Goal: Task Accomplishment & Management: Manage account settings

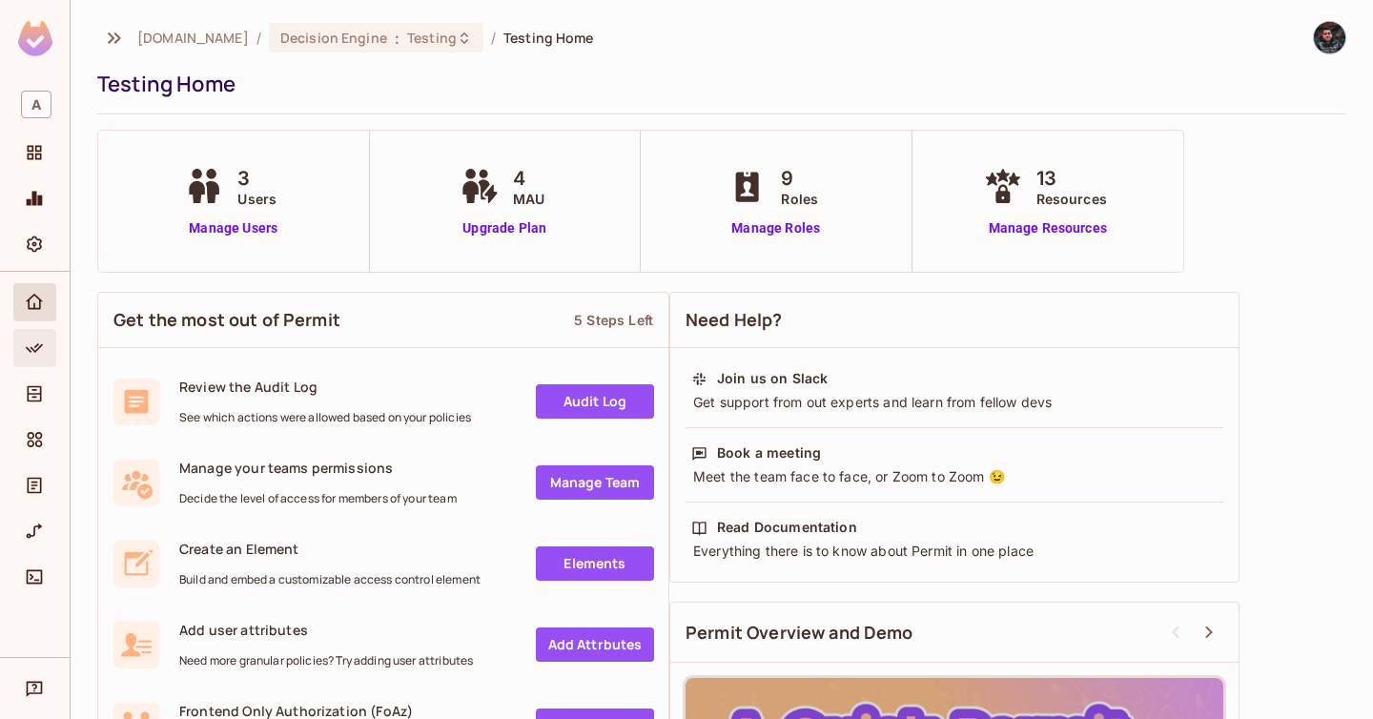
click at [32, 337] on span "Policy" at bounding box center [34, 348] width 23 height 23
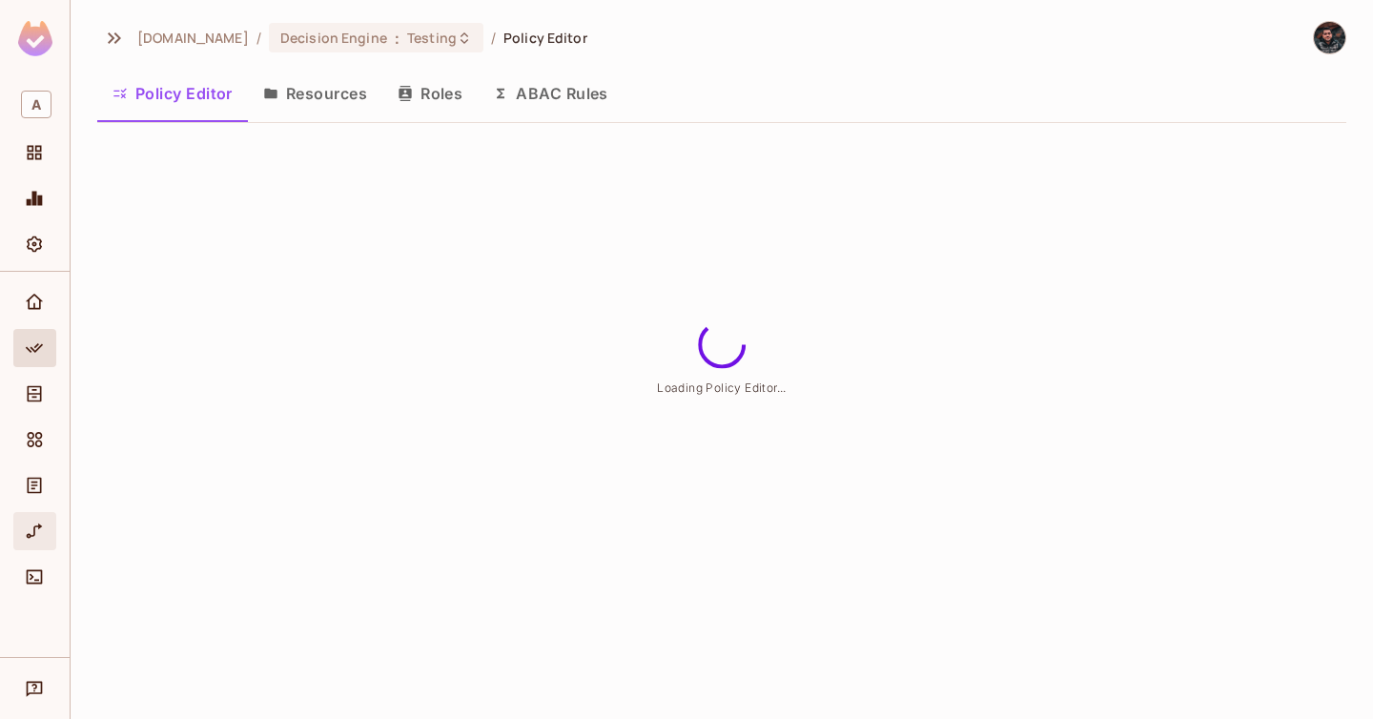
click at [50, 513] on div "URL Mapping" at bounding box center [34, 531] width 43 height 38
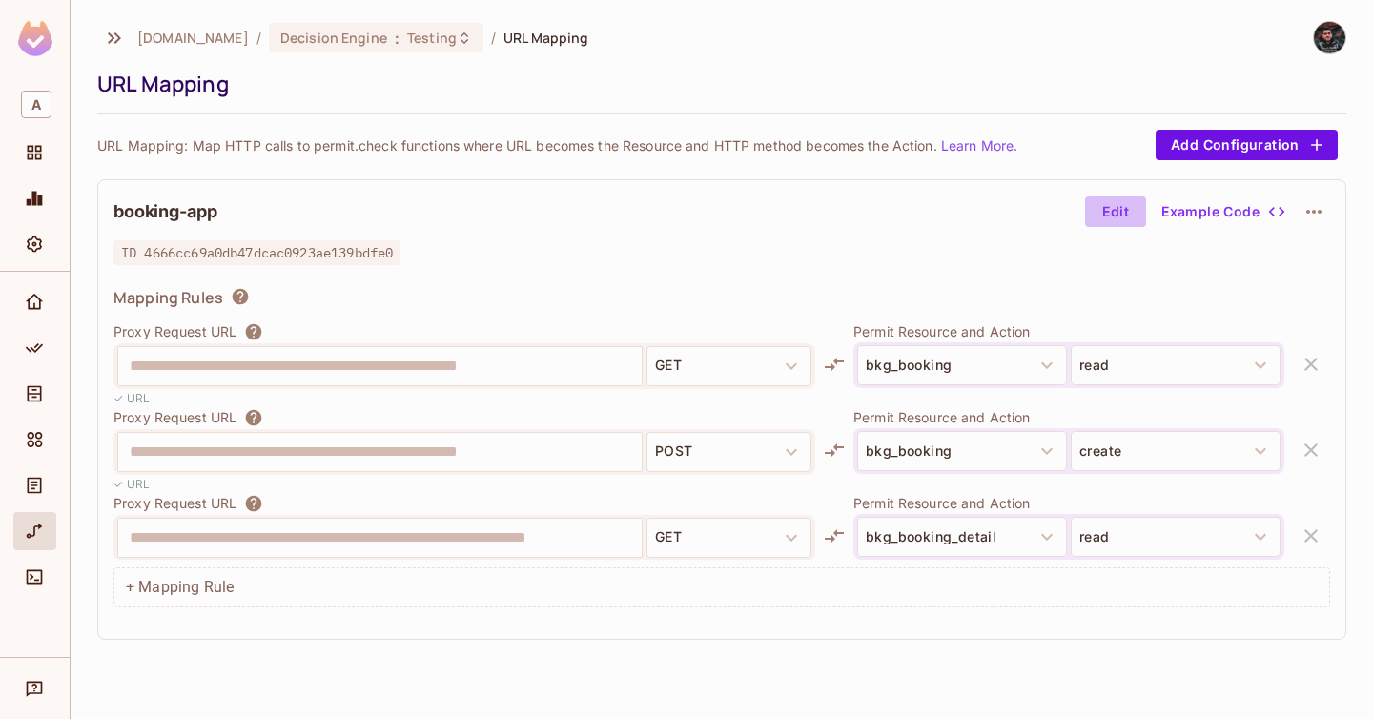
drag, startPoint x: 1120, startPoint y: 201, endPoint x: 1081, endPoint y: 217, distance: 42.3
click at [1120, 201] on button "Edit" at bounding box center [1115, 211] width 61 height 31
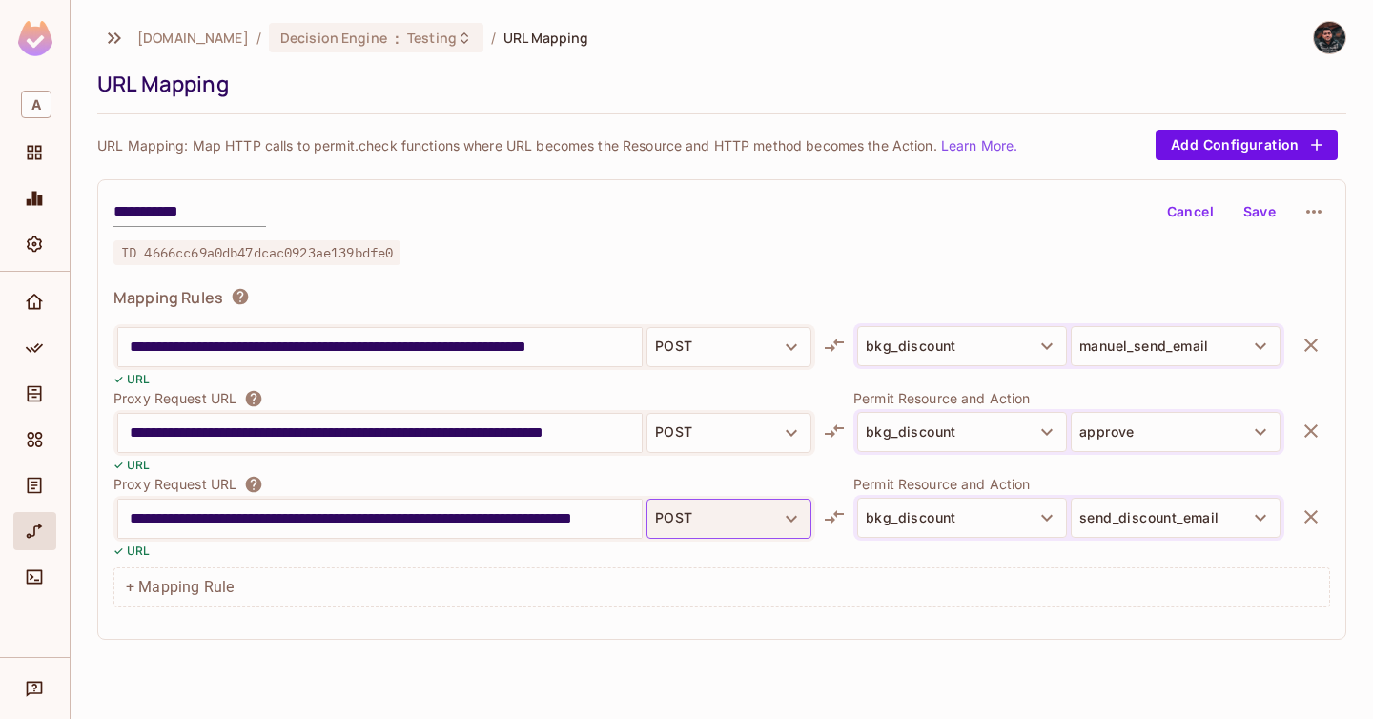
scroll to position [0, 47]
drag, startPoint x: 566, startPoint y: 515, endPoint x: 669, endPoint y: 510, distance: 103.1
click at [669, 510] on div "**********" at bounding box center [464, 519] width 702 height 46
click at [599, 523] on input "**********" at bounding box center [380, 518] width 500 height 31
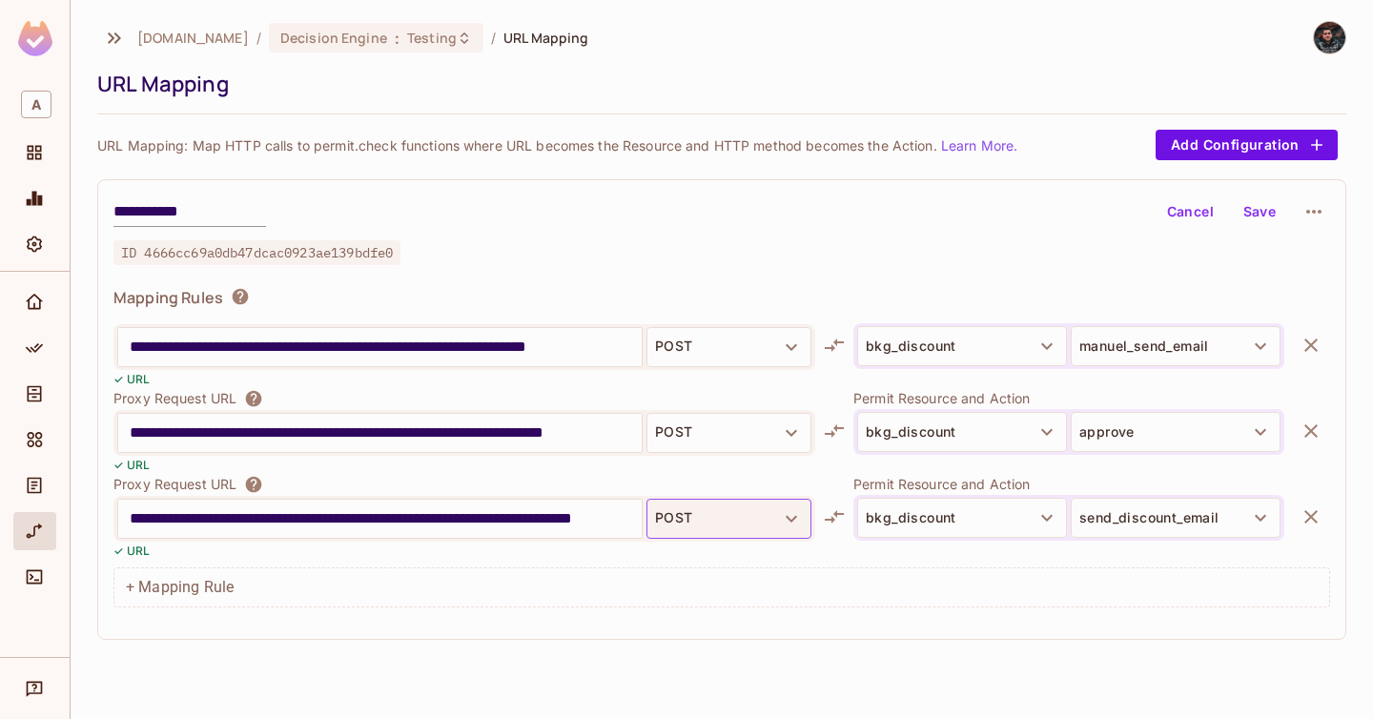
drag, startPoint x: 599, startPoint y: 523, endPoint x: 654, endPoint y: 519, distance: 55.5
click at [654, 519] on div "**********" at bounding box center [464, 519] width 702 height 46
type input "**********"
click at [1205, 233] on div "**********" at bounding box center [721, 409] width 1249 height 460
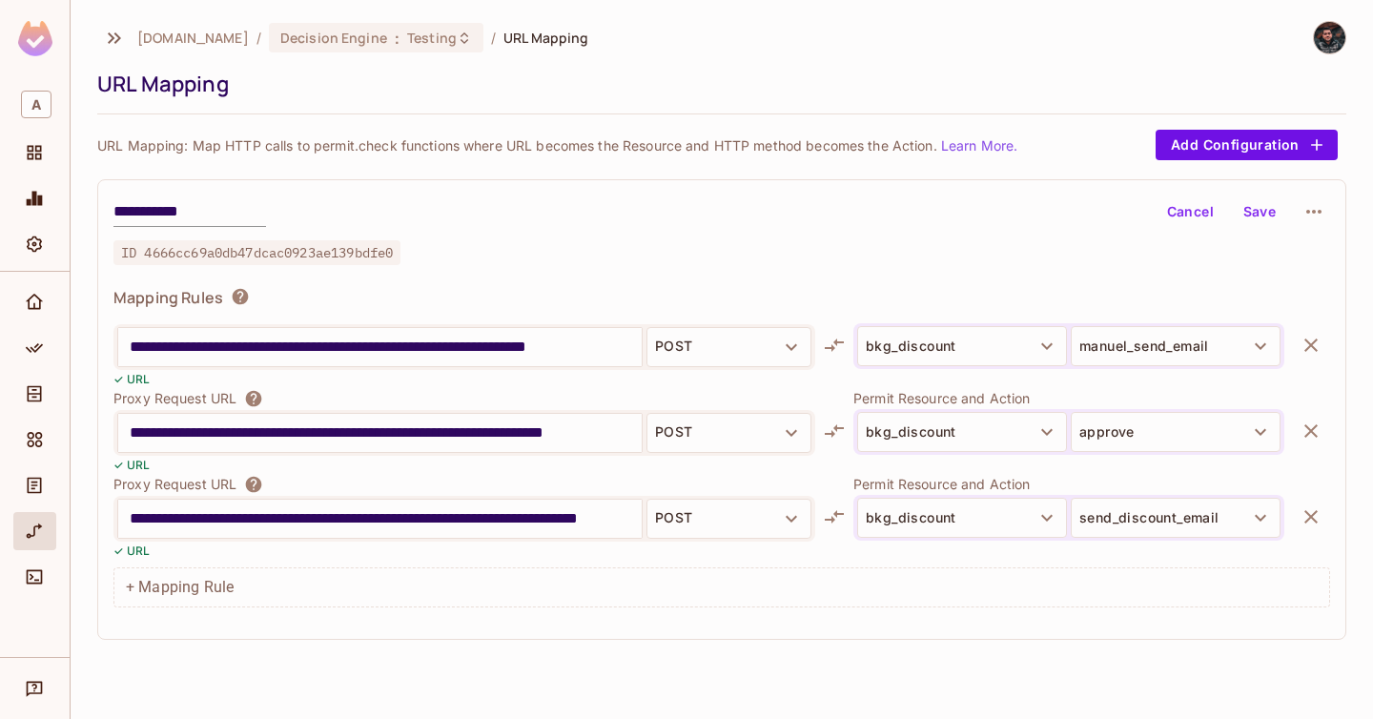
scroll to position [0, 0]
click at [1203, 216] on button "Cancel" at bounding box center [1190, 211] width 62 height 31
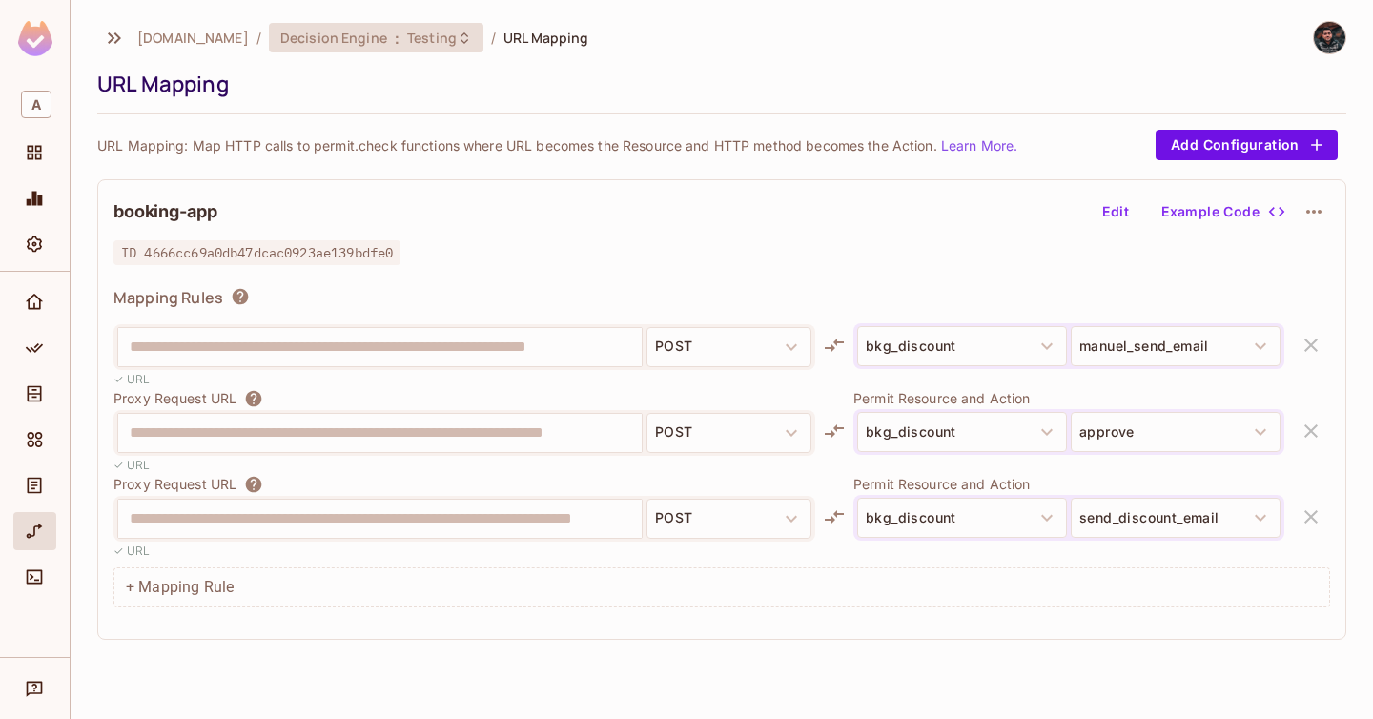
click at [320, 48] on div "Decision Engine : Testing" at bounding box center [376, 38] width 214 height 30
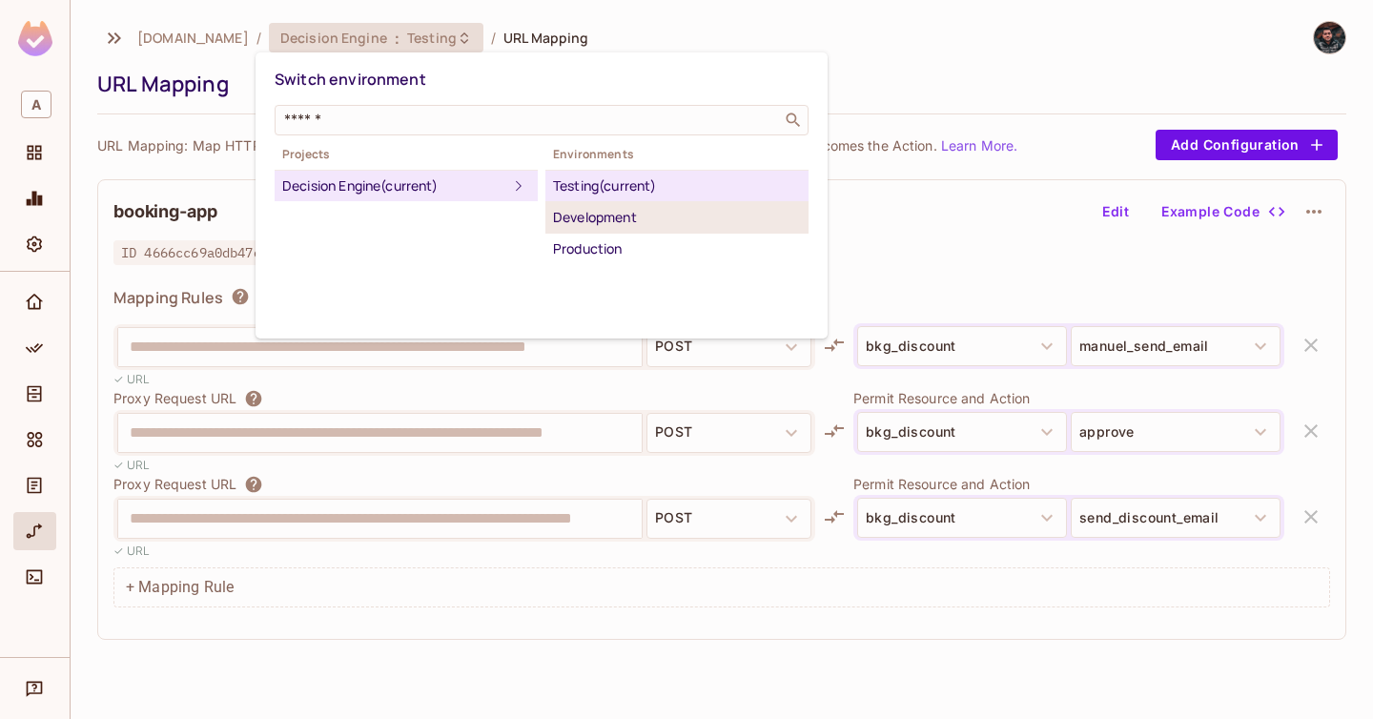
click at [624, 213] on div "Development" at bounding box center [677, 217] width 248 height 23
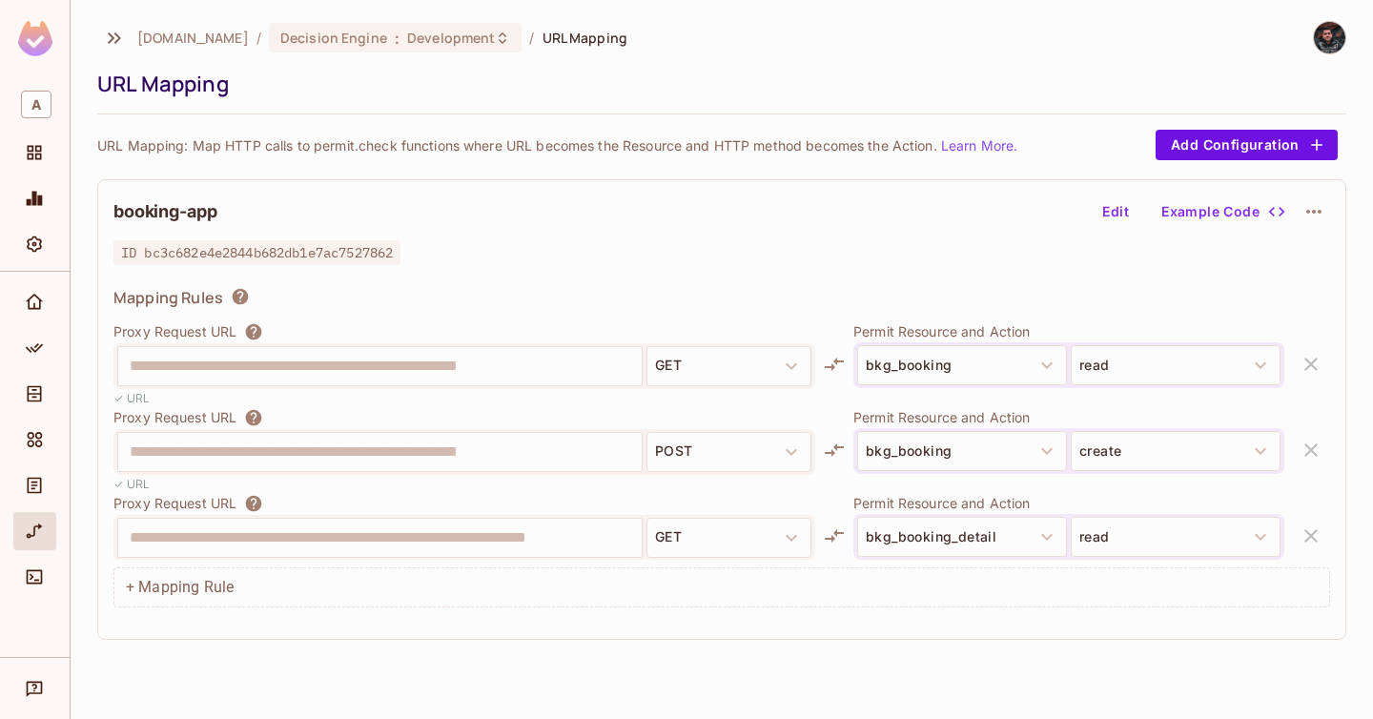
click at [1109, 208] on button "Edit" at bounding box center [1115, 211] width 61 height 31
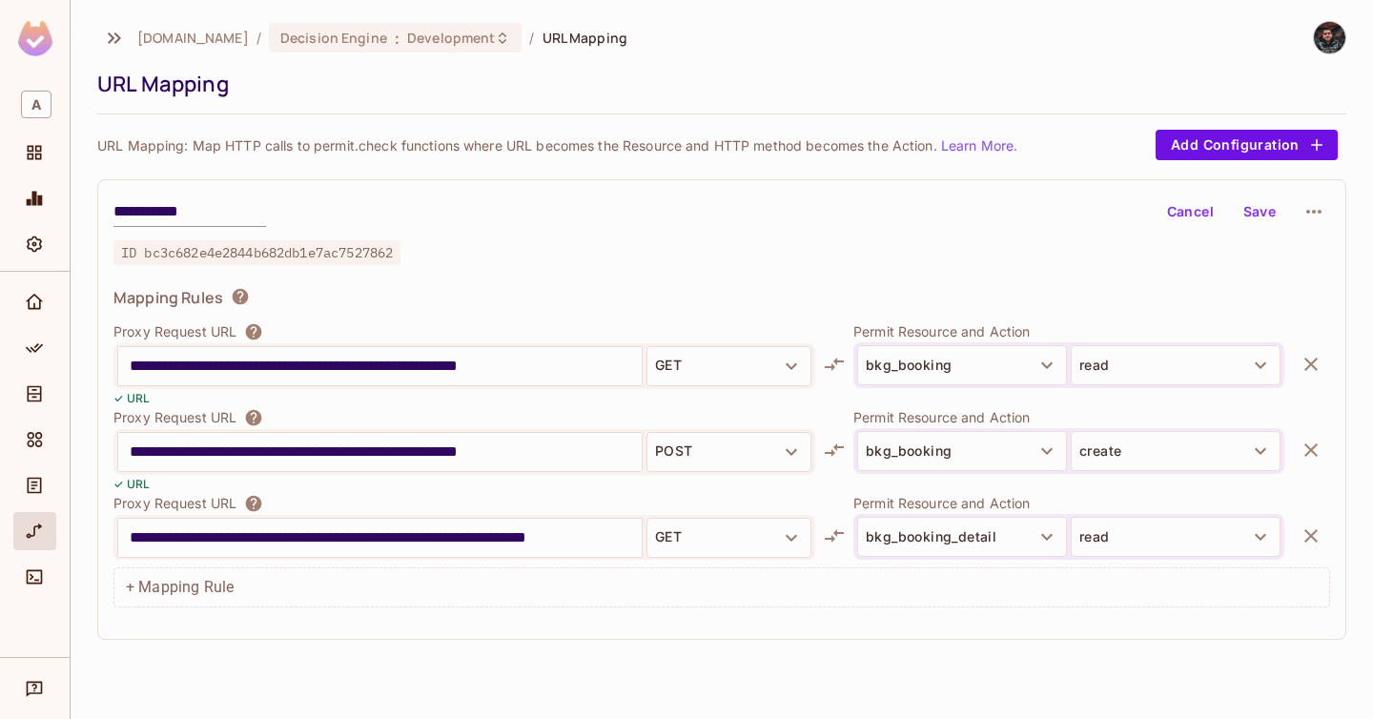
scroll to position [1649, 0]
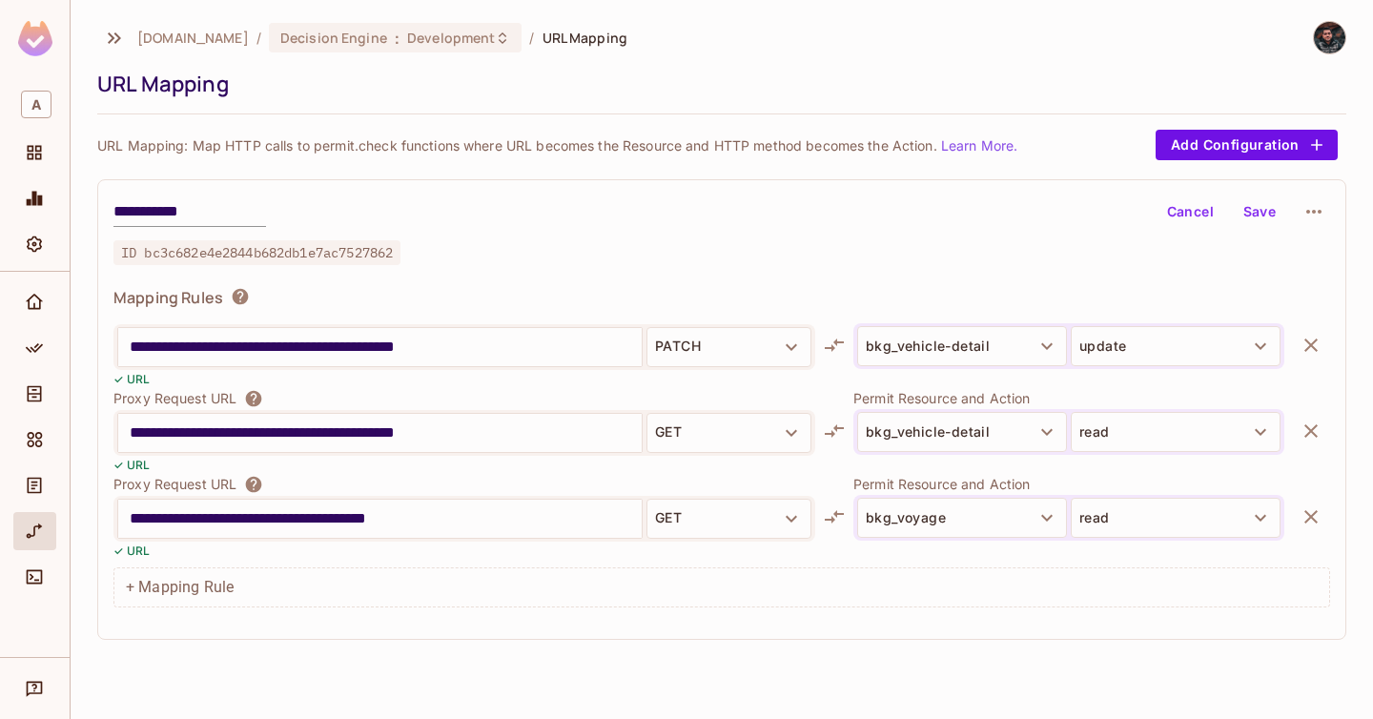
click at [503, 524] on input "**********" at bounding box center [380, 518] width 500 height 31
type input "**********"
click at [1255, 208] on button "Save" at bounding box center [1259, 211] width 61 height 31
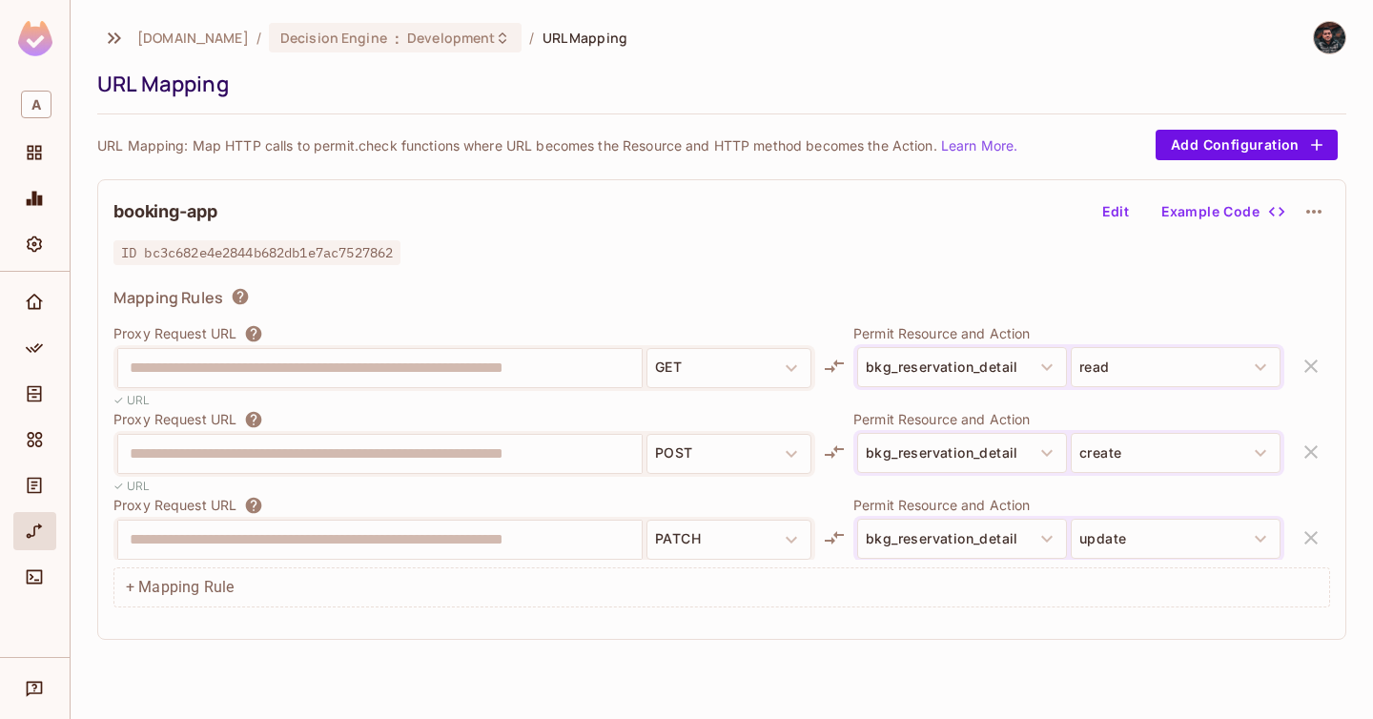
scroll to position [1649, 0]
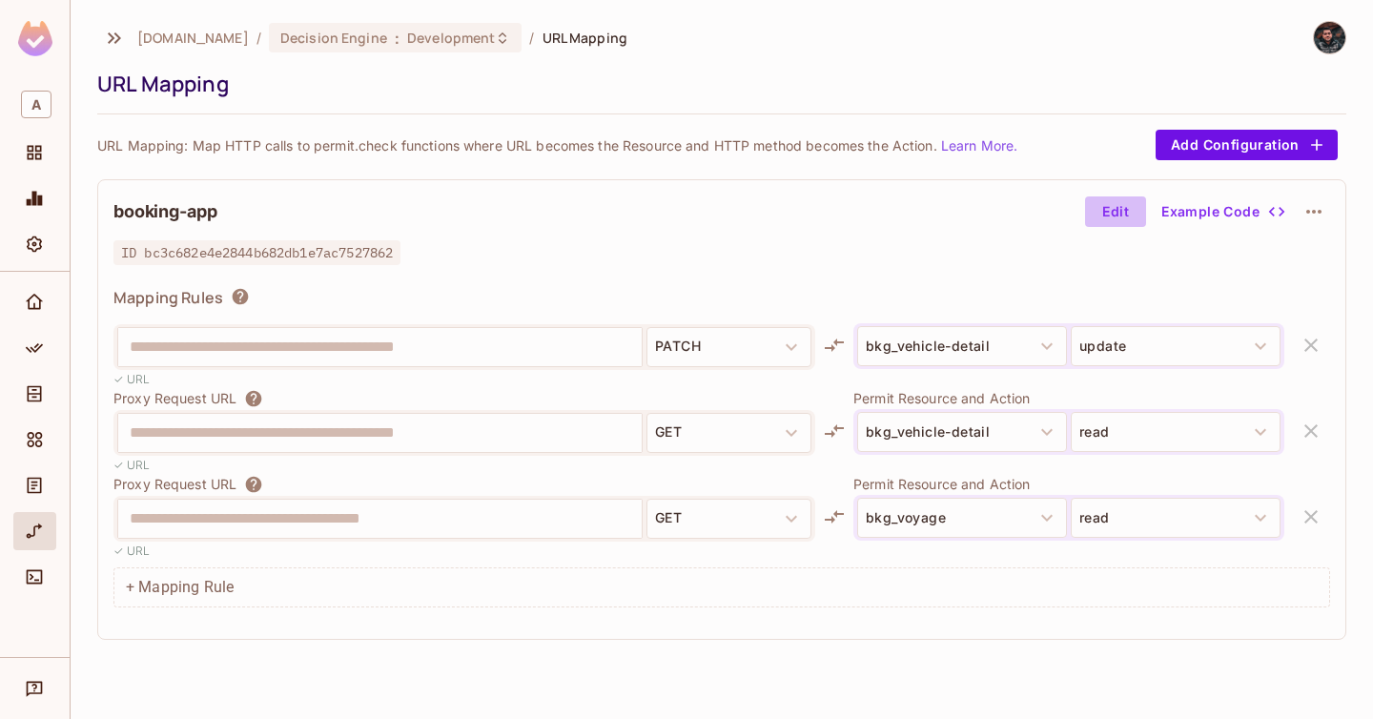
click at [1106, 204] on button "Edit" at bounding box center [1115, 211] width 61 height 31
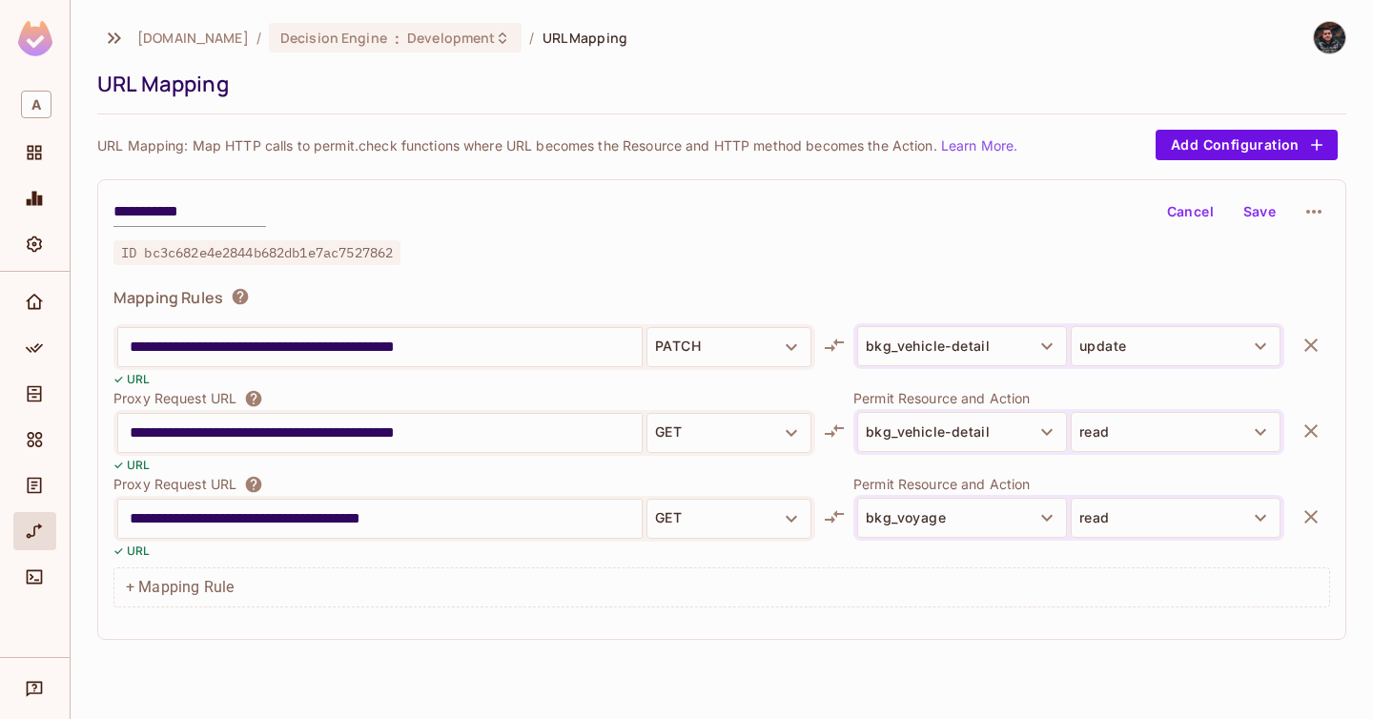
click at [573, 520] on input "**********" at bounding box center [380, 518] width 500 height 31
type input "**********"
click at [1276, 209] on button "Save" at bounding box center [1259, 211] width 61 height 31
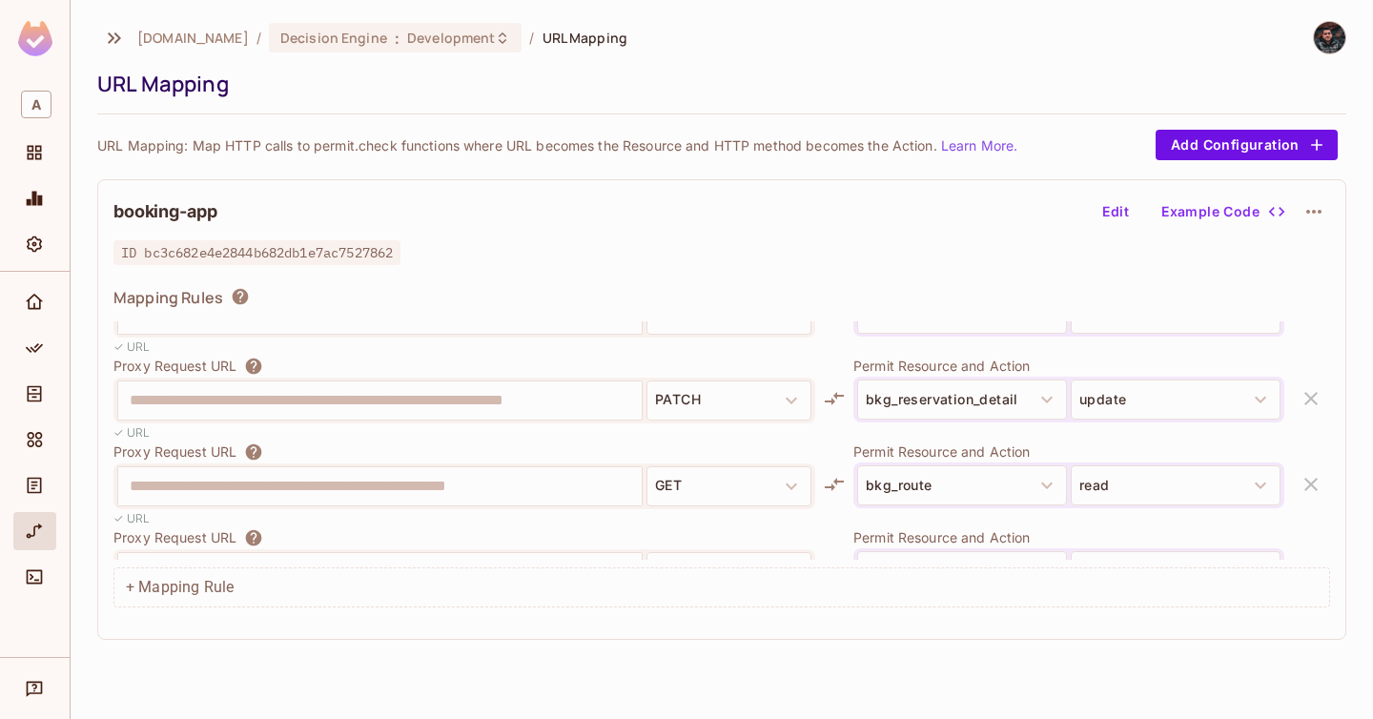
scroll to position [1649, 0]
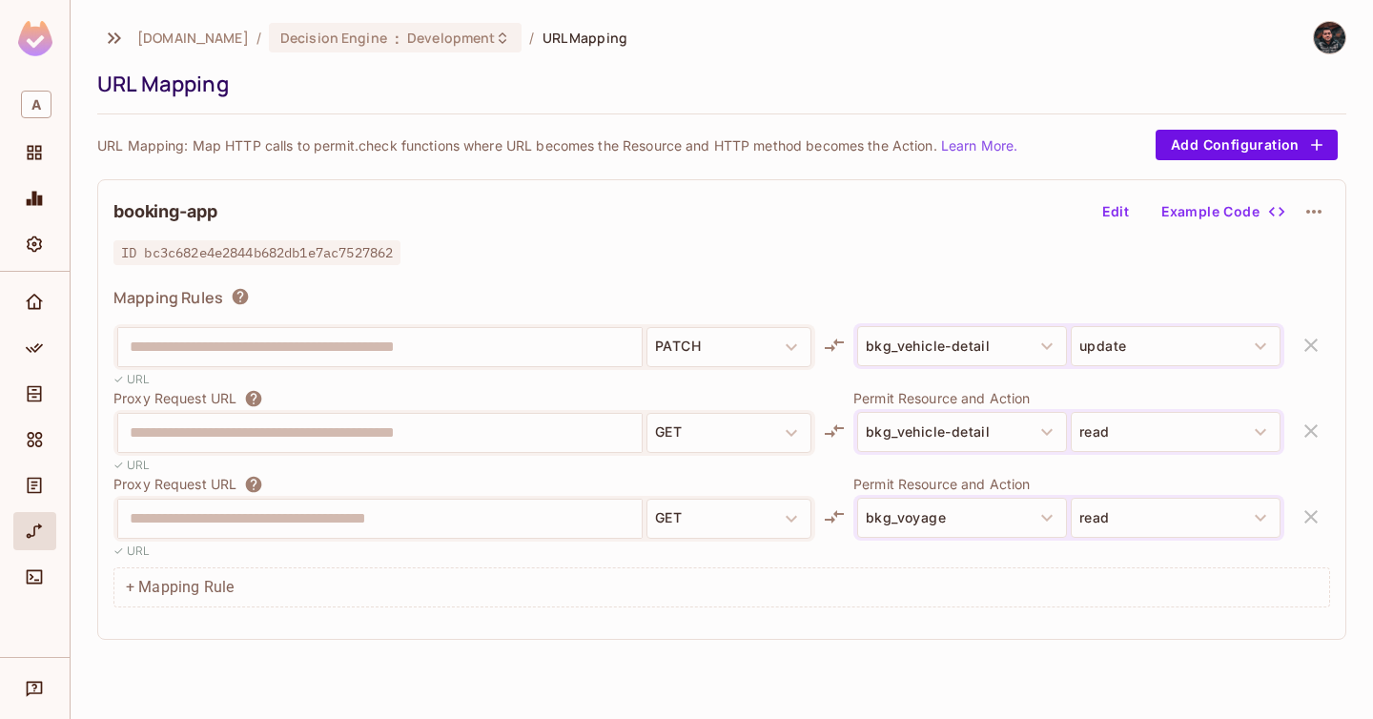
click at [1130, 217] on button "Edit" at bounding box center [1115, 211] width 61 height 31
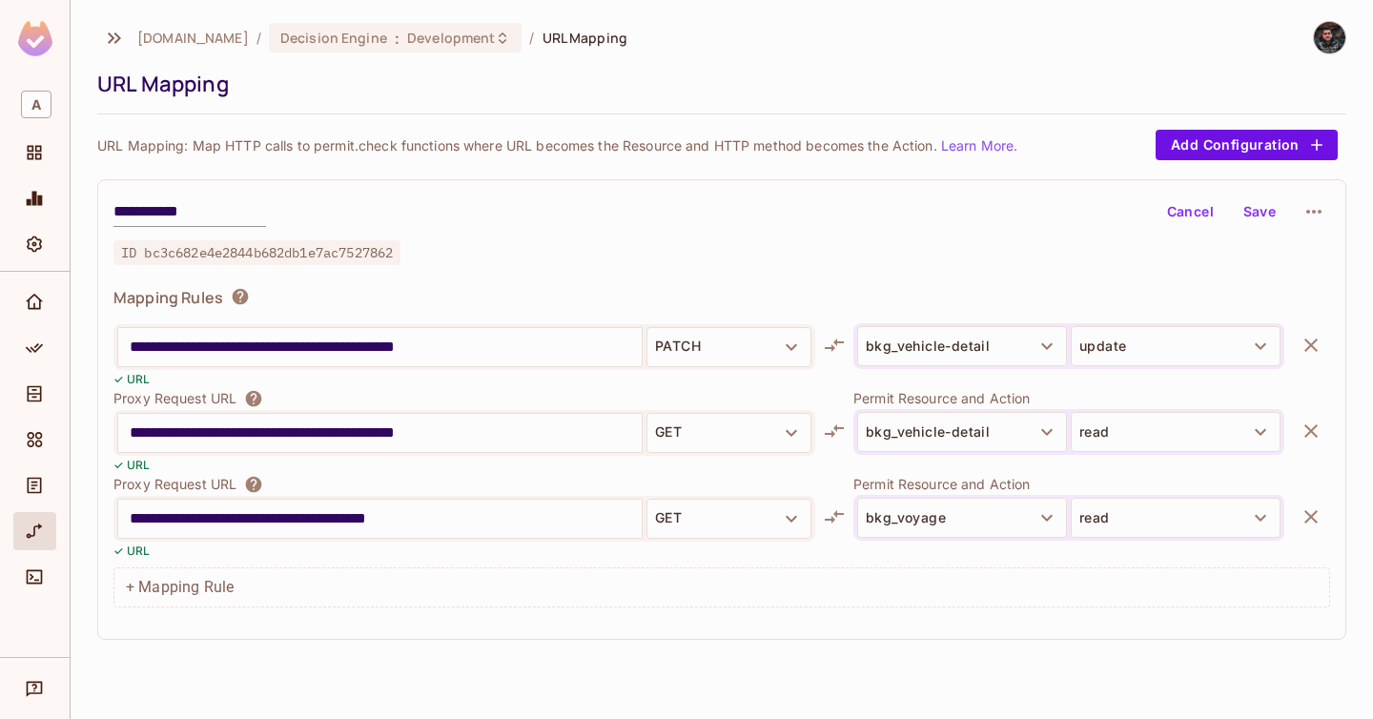
click at [528, 526] on input "**********" at bounding box center [380, 518] width 500 height 31
click at [1315, 511] on icon "button" at bounding box center [1310, 516] width 13 height 13
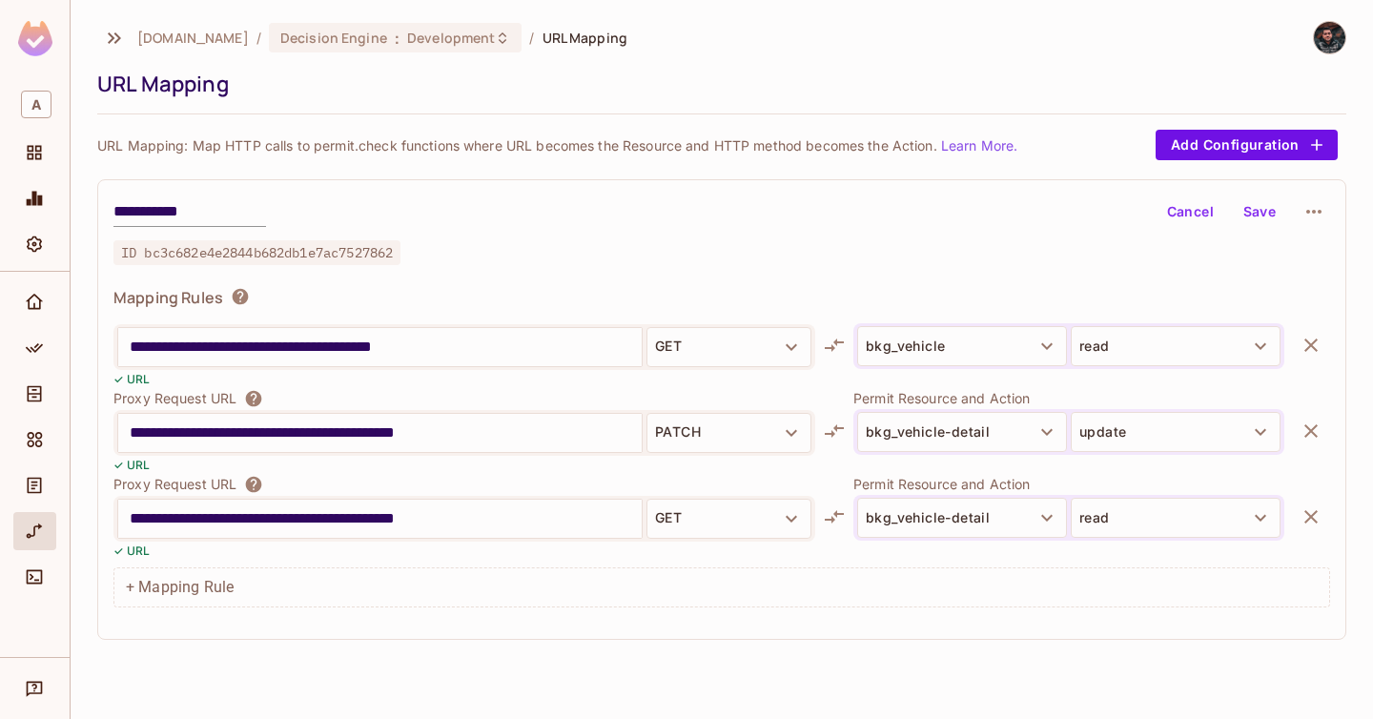
click at [1260, 202] on button "Save" at bounding box center [1259, 211] width 61 height 31
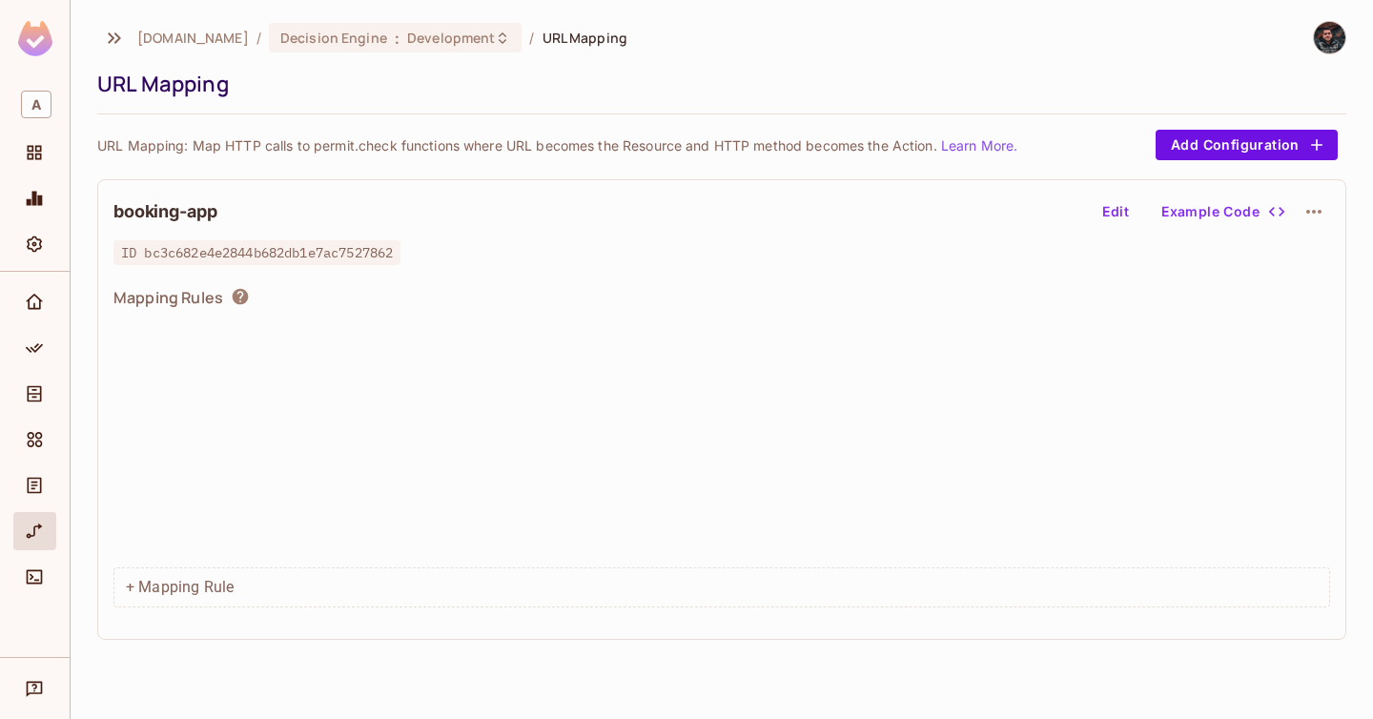
scroll to position [1563, 0]
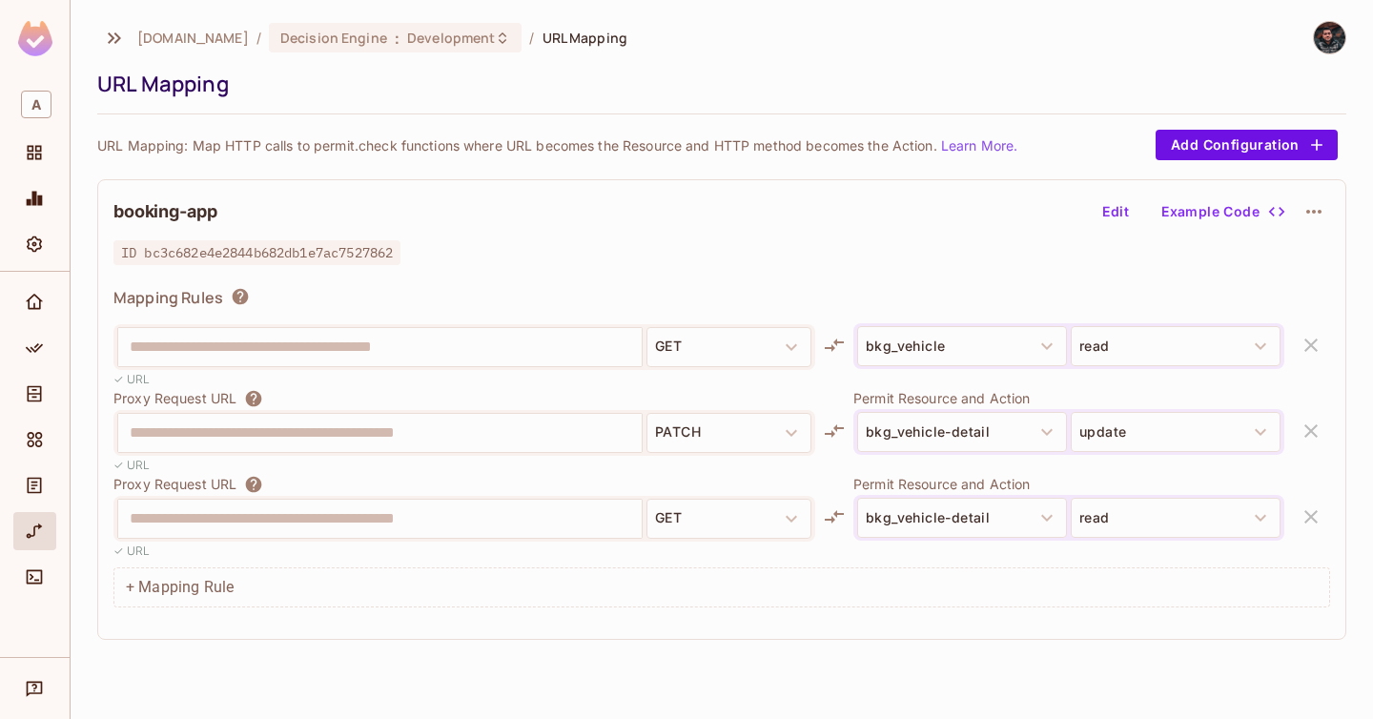
click at [1086, 225] on button "Edit" at bounding box center [1115, 211] width 61 height 31
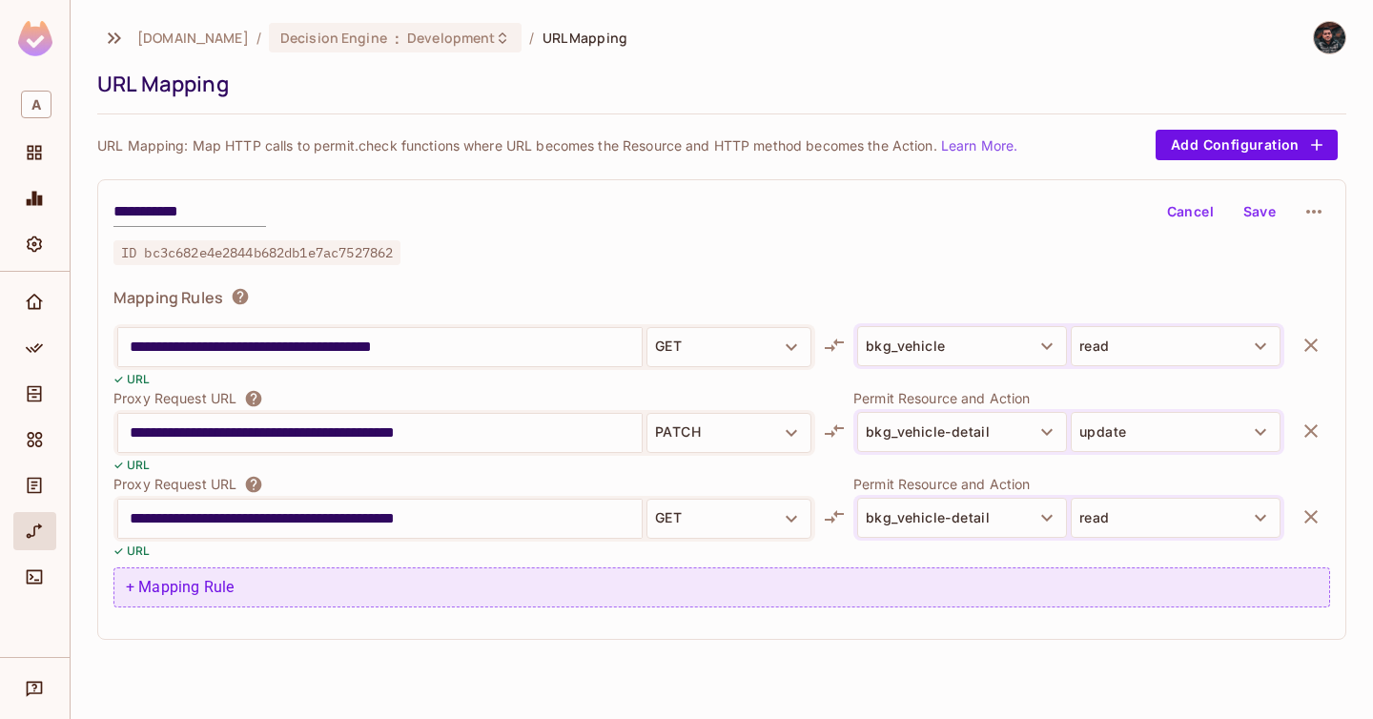
click at [439, 582] on div "+ Mapping Rule" at bounding box center [721, 587] width 1216 height 40
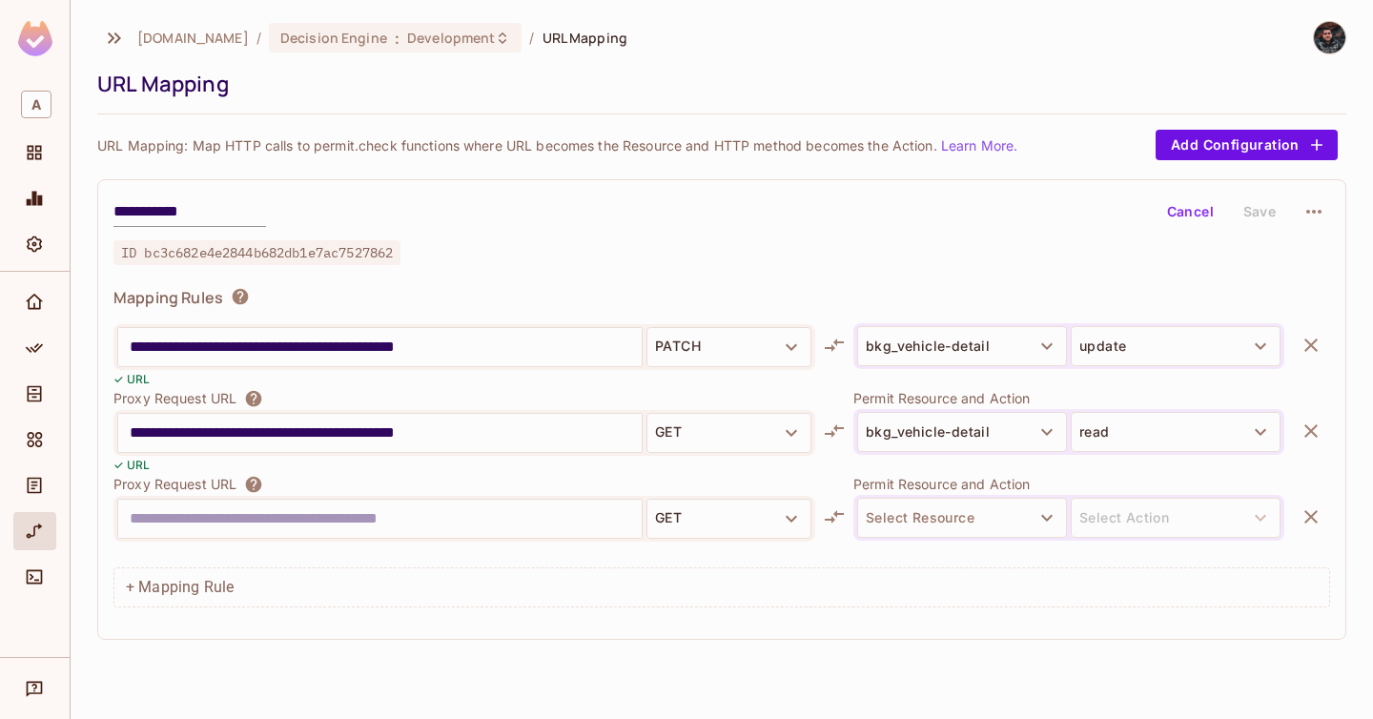
click at [486, 528] on input "text" at bounding box center [380, 518] width 500 height 31
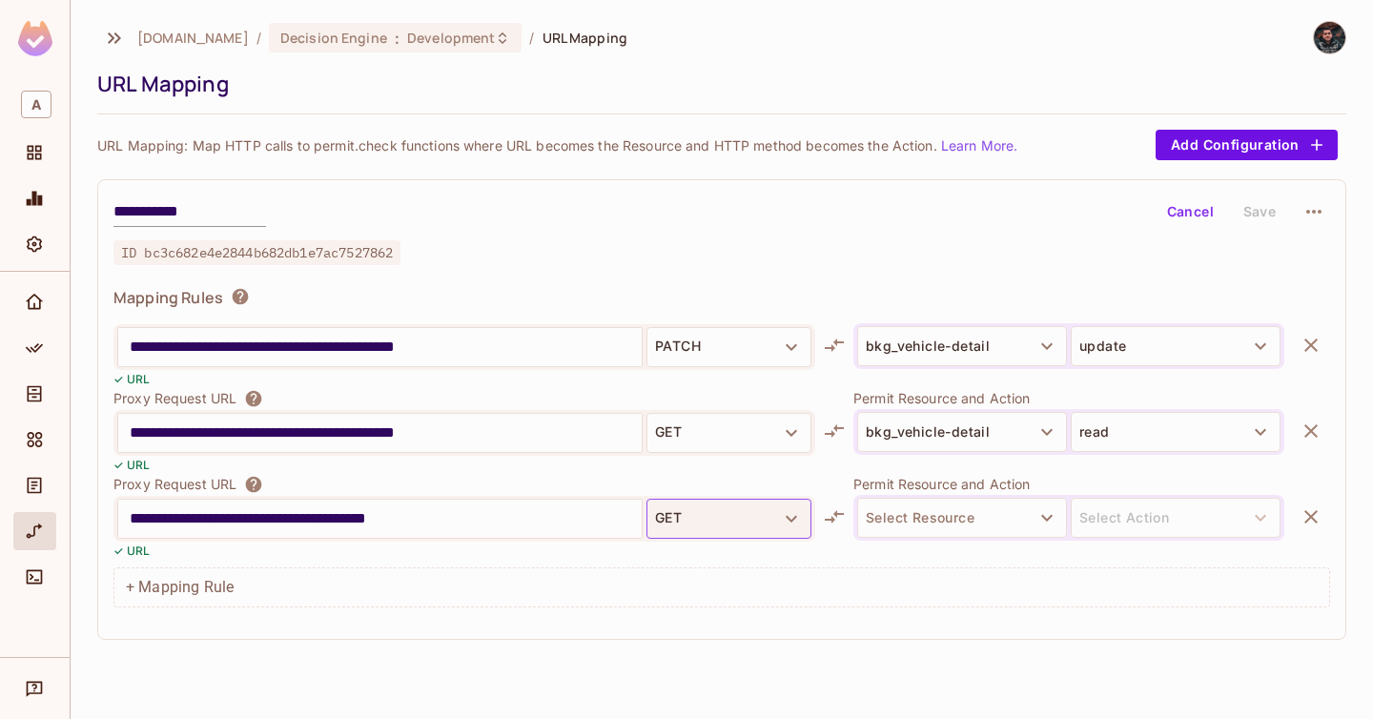
type input "**********"
click at [736, 521] on button "GET" at bounding box center [728, 519] width 165 height 40
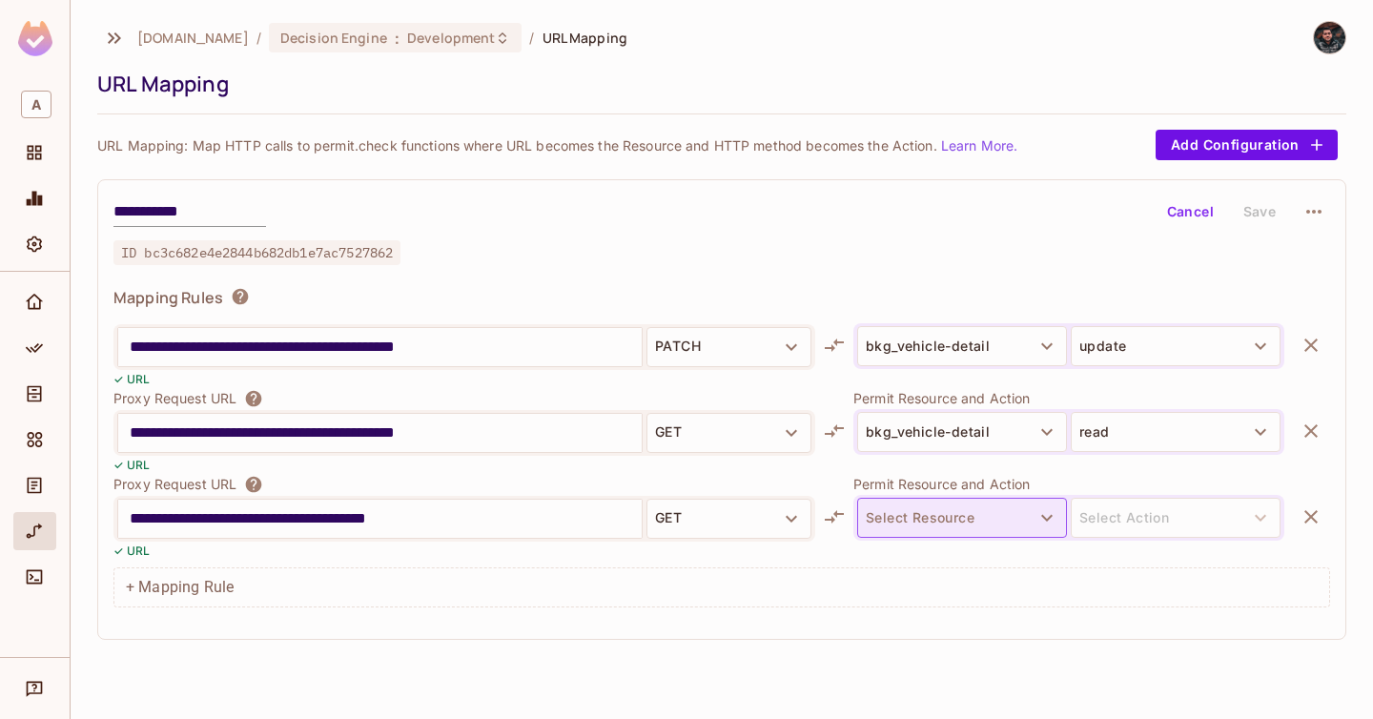
click at [900, 516] on body "**********" at bounding box center [686, 359] width 1373 height 719
click at [900, 516] on button "Select Resource" at bounding box center [962, 518] width 210 height 40
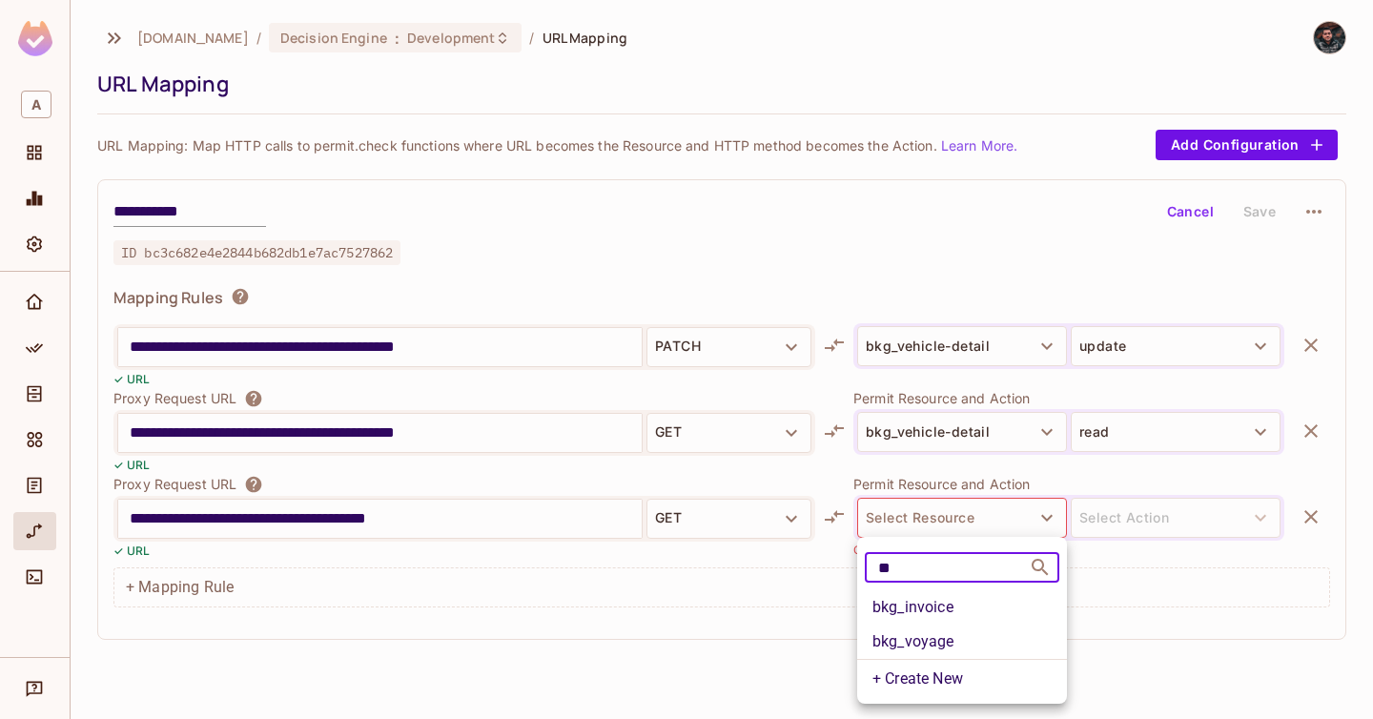
type input "**"
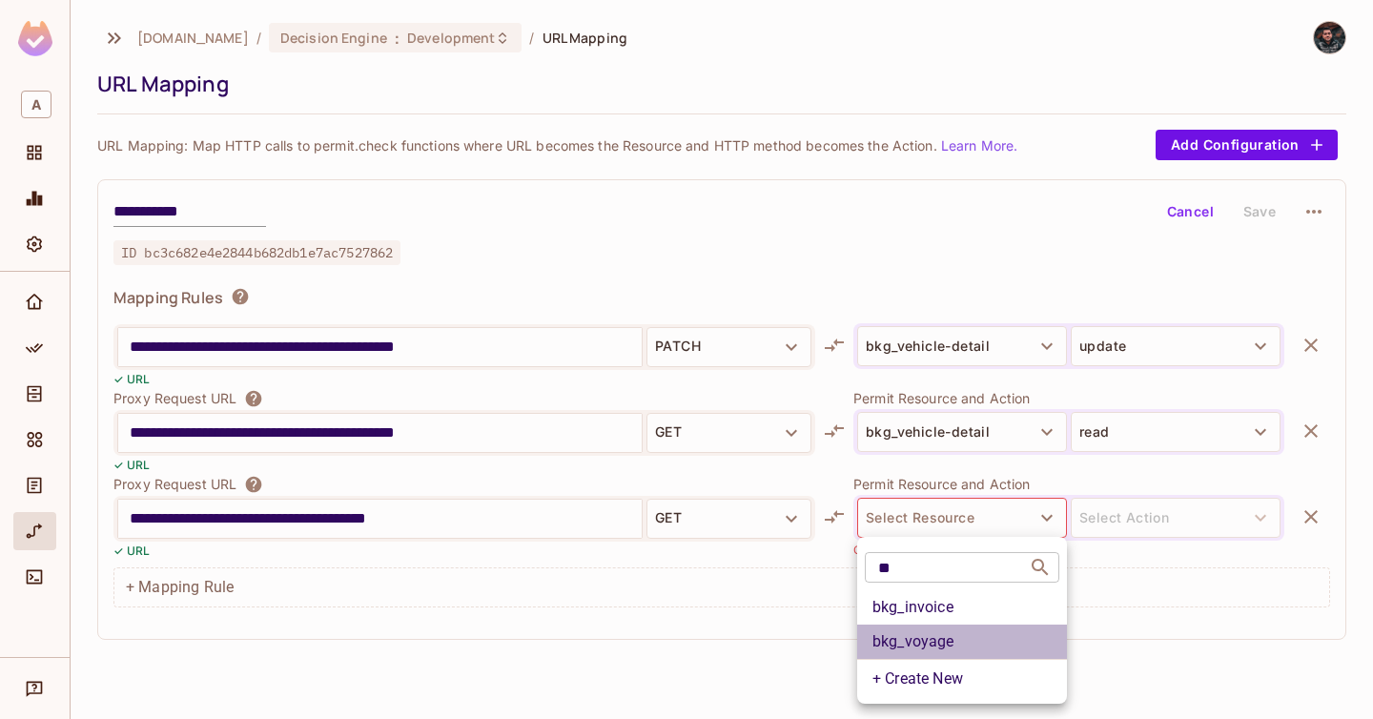
click at [936, 648] on li "bkg_voyage" at bounding box center [962, 641] width 210 height 34
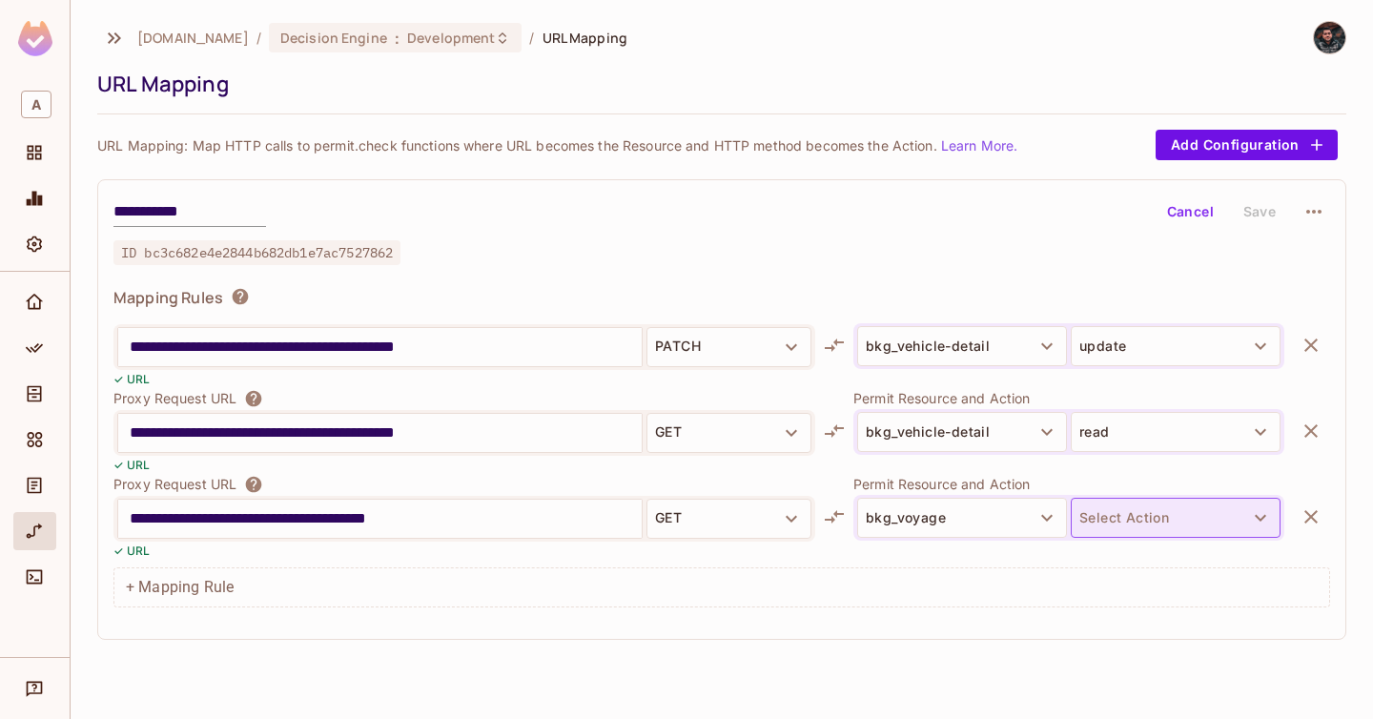
click at [1133, 516] on button "Select Action" at bounding box center [1176, 518] width 210 height 40
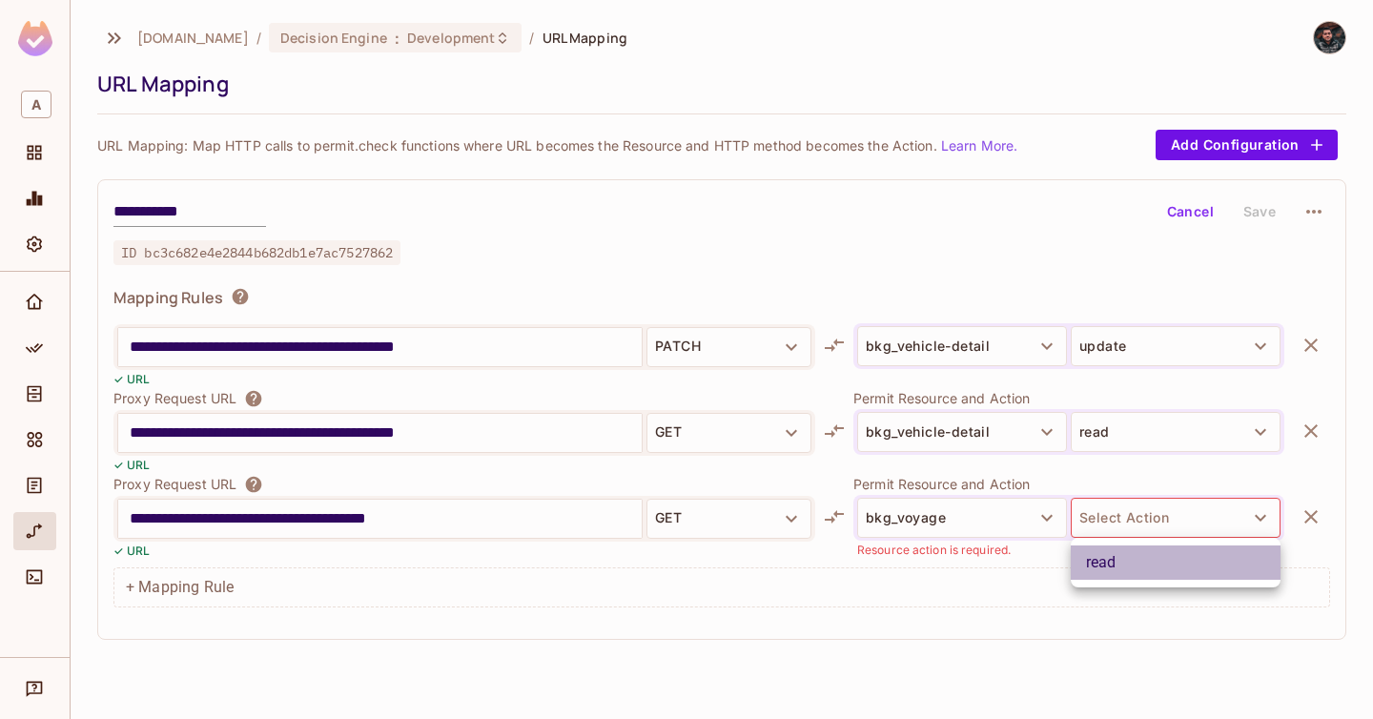
click at [1134, 563] on li "read" at bounding box center [1176, 562] width 210 height 34
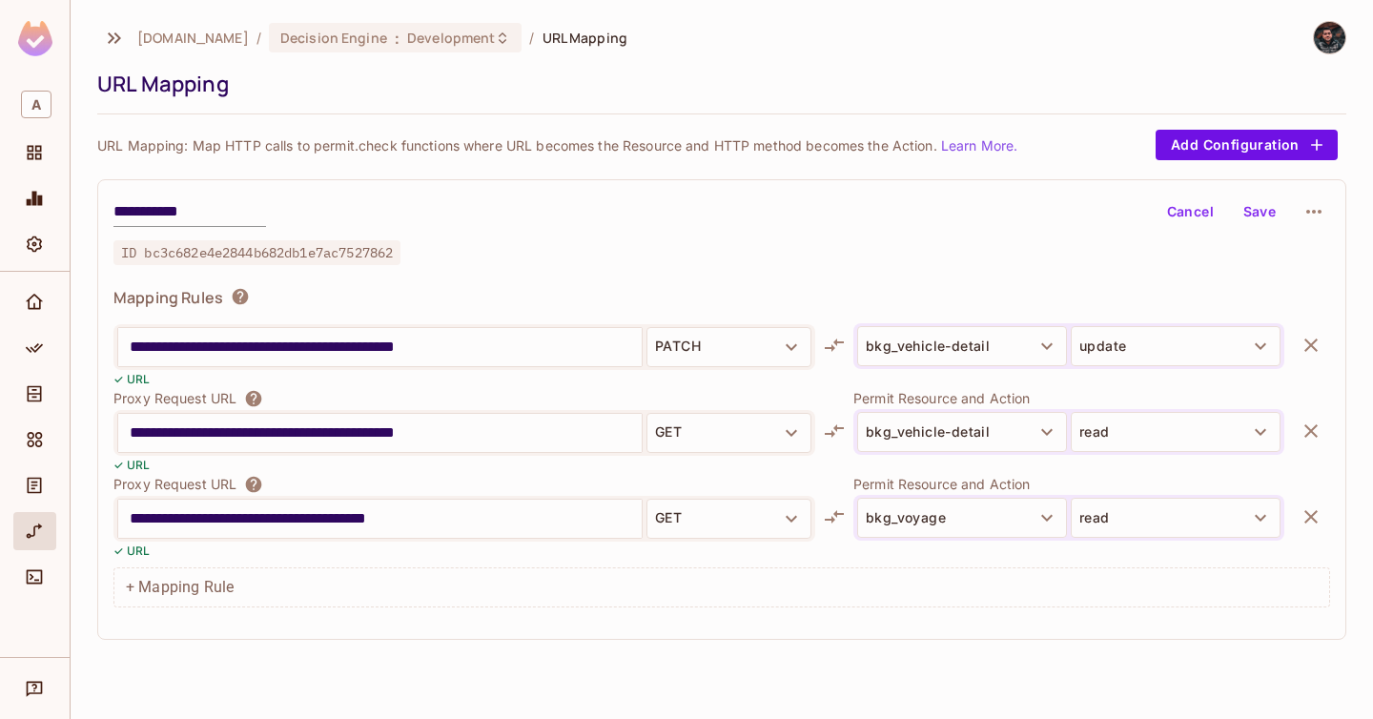
click at [1246, 199] on button "Save" at bounding box center [1259, 211] width 61 height 31
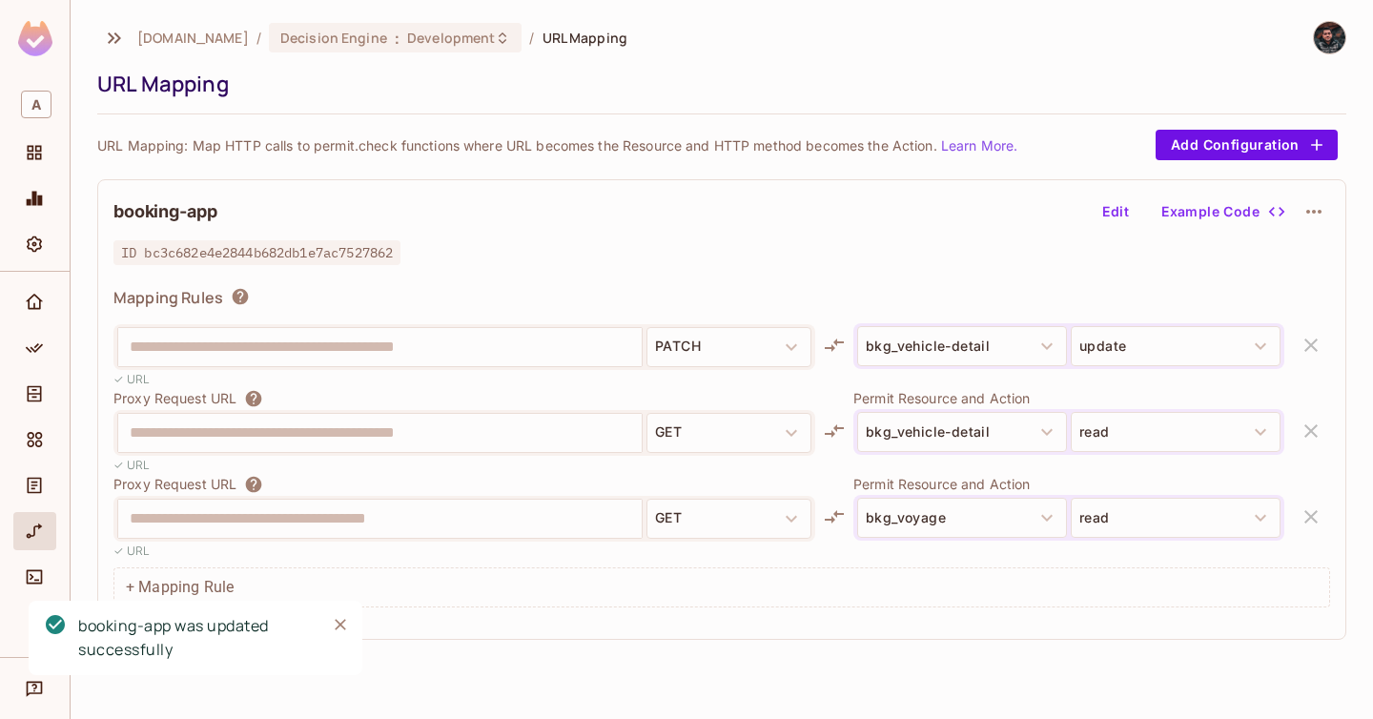
click at [62, 13] on div at bounding box center [35, 41] width 70 height 83
click at [41, 31] on img at bounding box center [35, 38] width 34 height 35
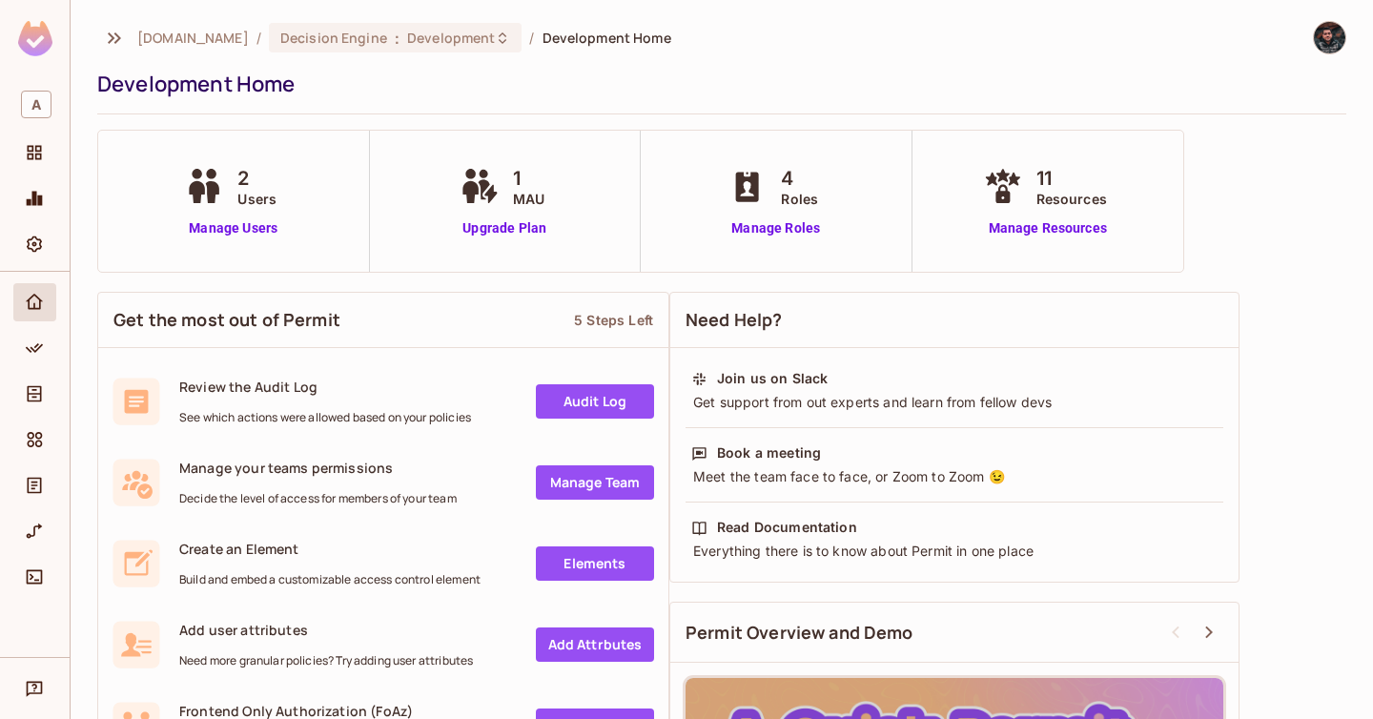
click at [31, 695] on div "booking-app was updated successfully" at bounding box center [167, 645] width 305 height 116
click at [31, 687] on div "booking-app was updated successfully" at bounding box center [167, 645] width 305 height 116
click at [44, 685] on span "Help & Updates" at bounding box center [34, 688] width 23 height 23
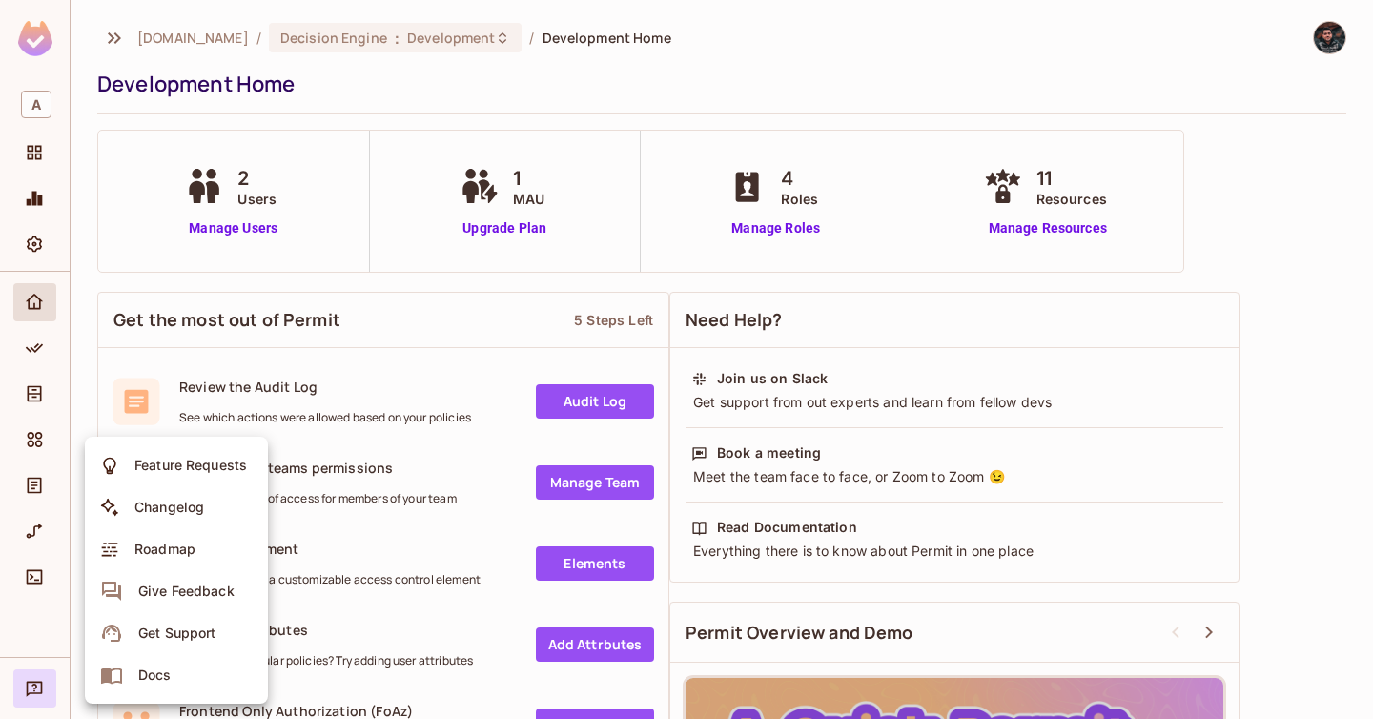
click at [210, 505] on li "Changelog" at bounding box center [176, 507] width 183 height 42
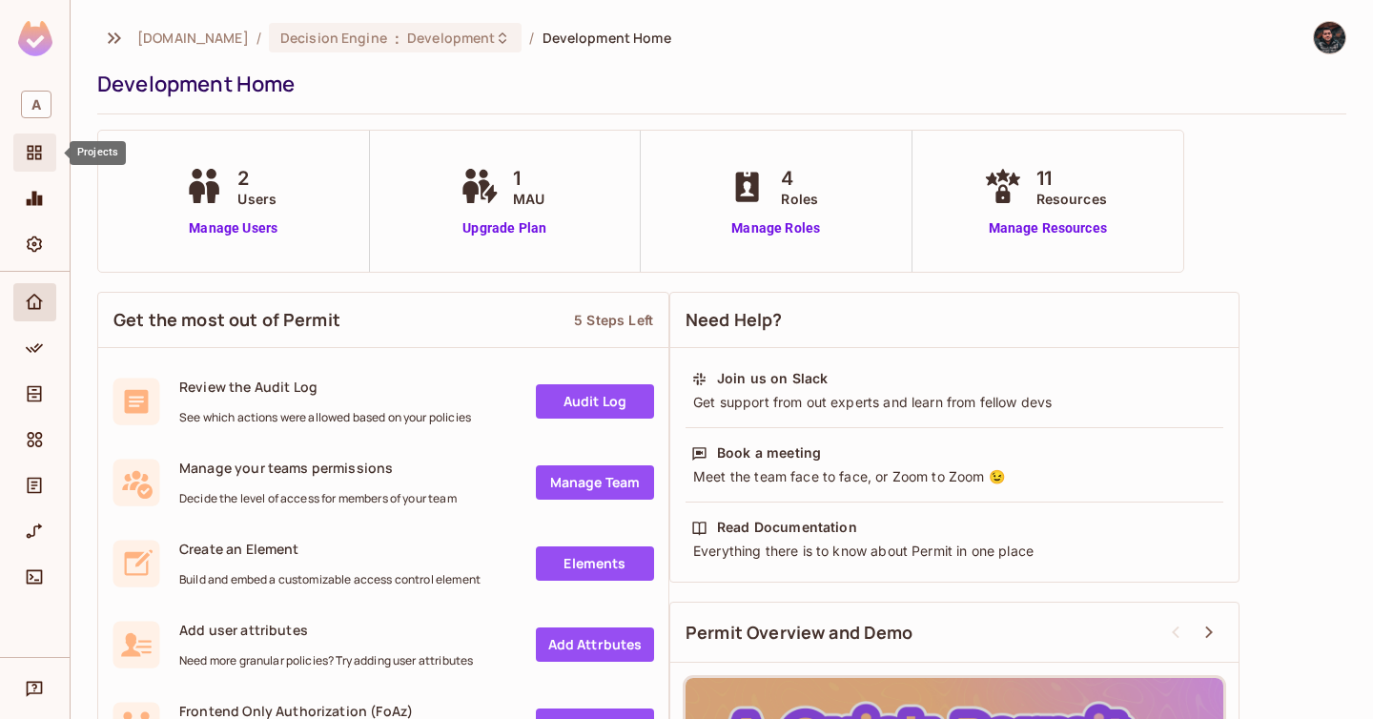
click at [30, 153] on icon "Projects" at bounding box center [34, 152] width 19 height 19
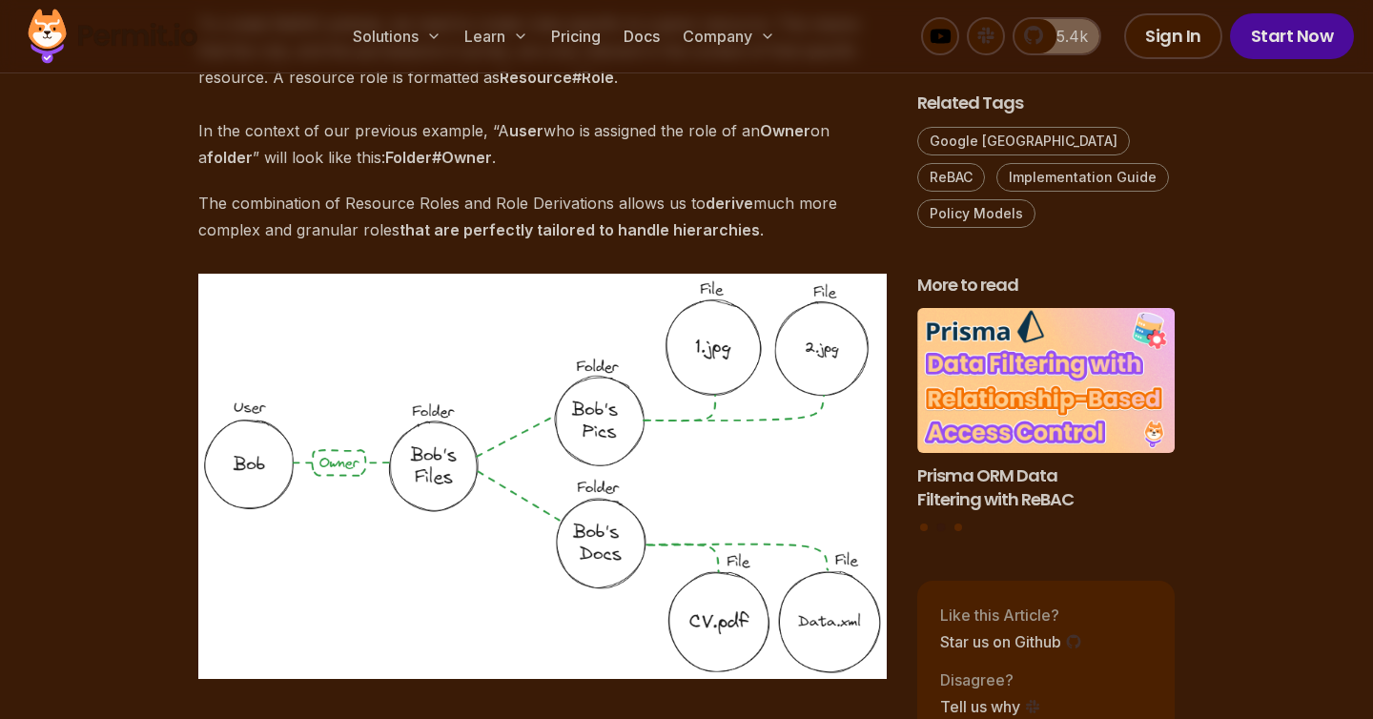
scroll to position [3200, 0]
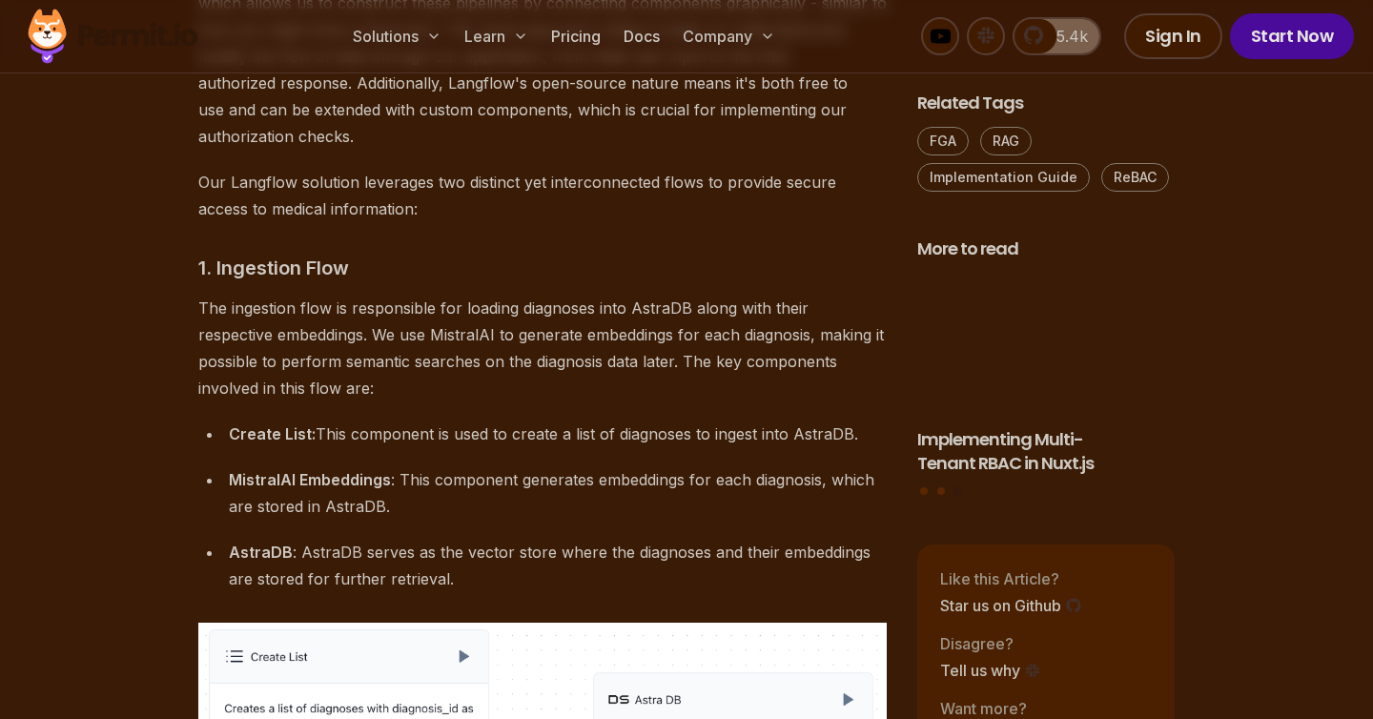
scroll to position [6170, 0]
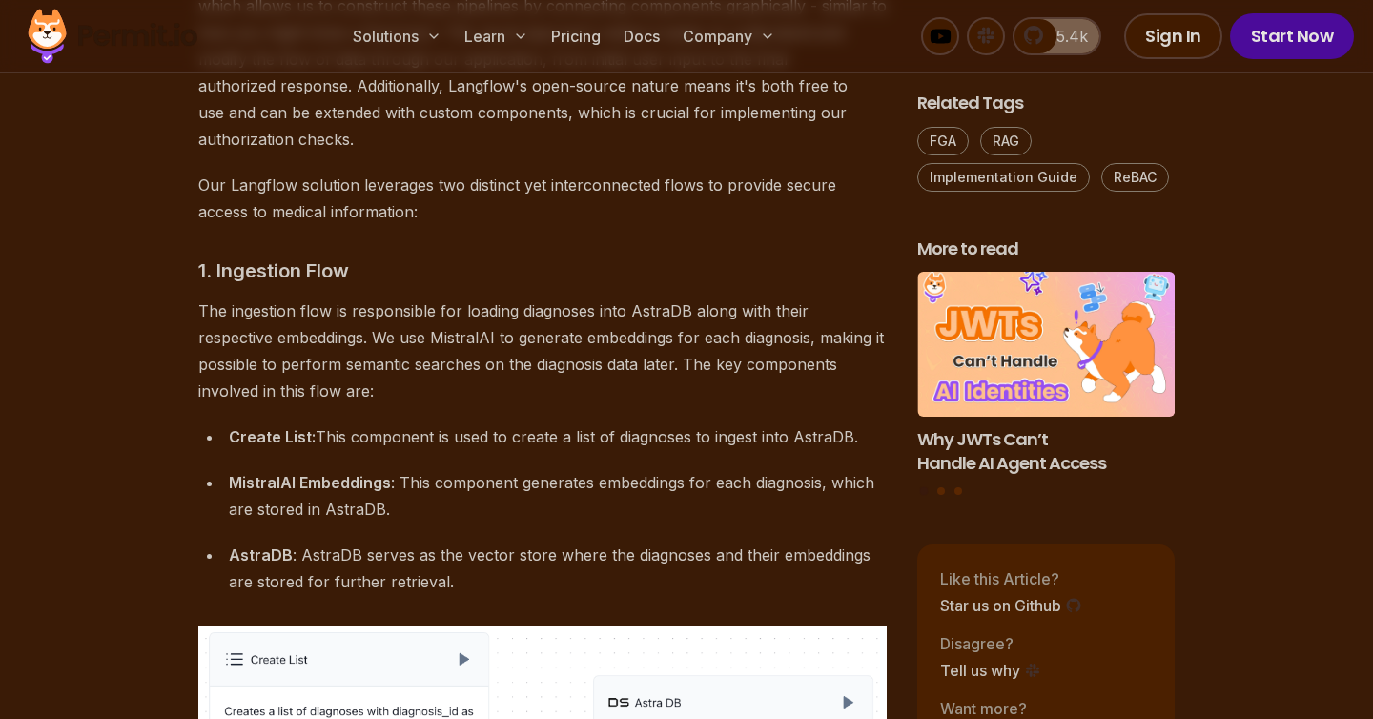
click at [372, 297] on p "The ingestion flow is responsible for loading diagnoses into AstraDB along with…" at bounding box center [542, 350] width 688 height 107
copy p "MistralAI"
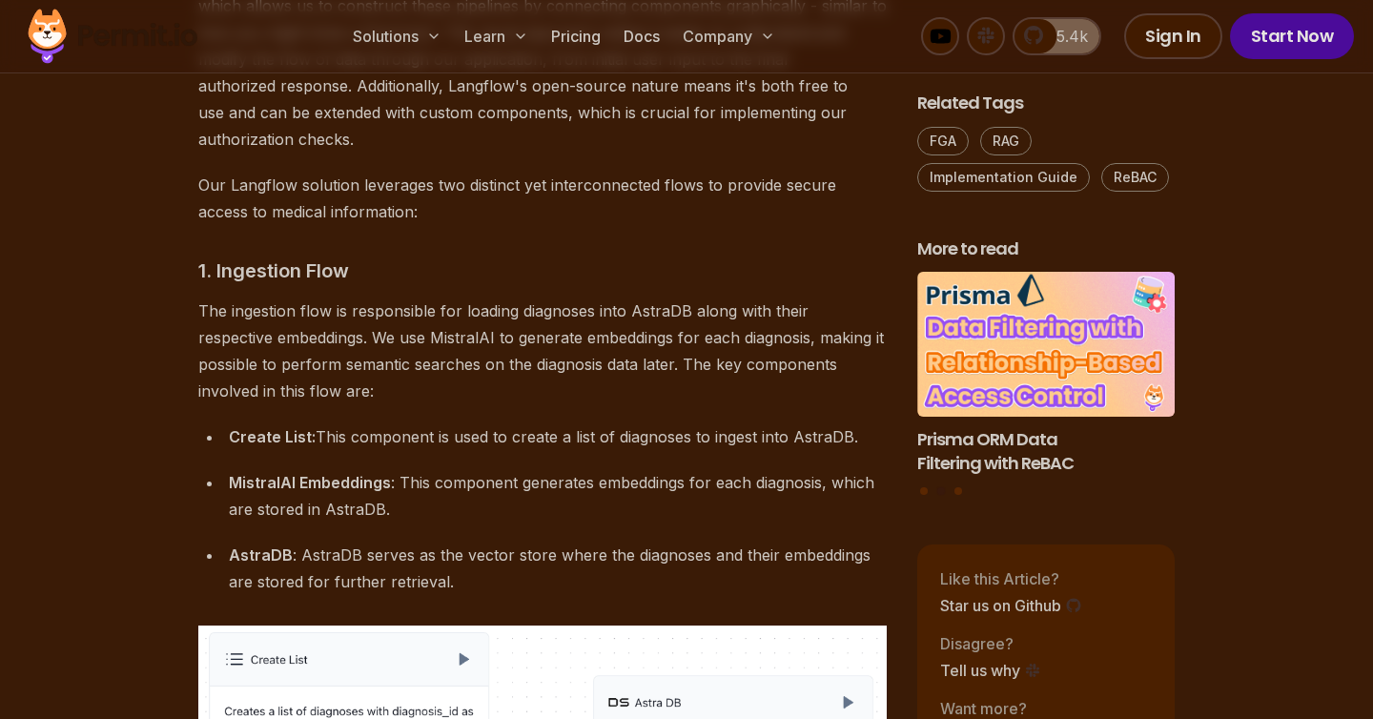
click at [428, 297] on p "The ingestion flow is responsible for loading diagnoses into AstraDB along with…" at bounding box center [542, 350] width 688 height 107
click at [807, 181] on div "Introduction Building enterprise-grade LLM applications is a necessity in [DATE…" at bounding box center [542, 83] width 688 height 10055
click at [783, 172] on p "Our Langflow solution leverages two distinct yet interconnected flows to provid…" at bounding box center [542, 198] width 688 height 53
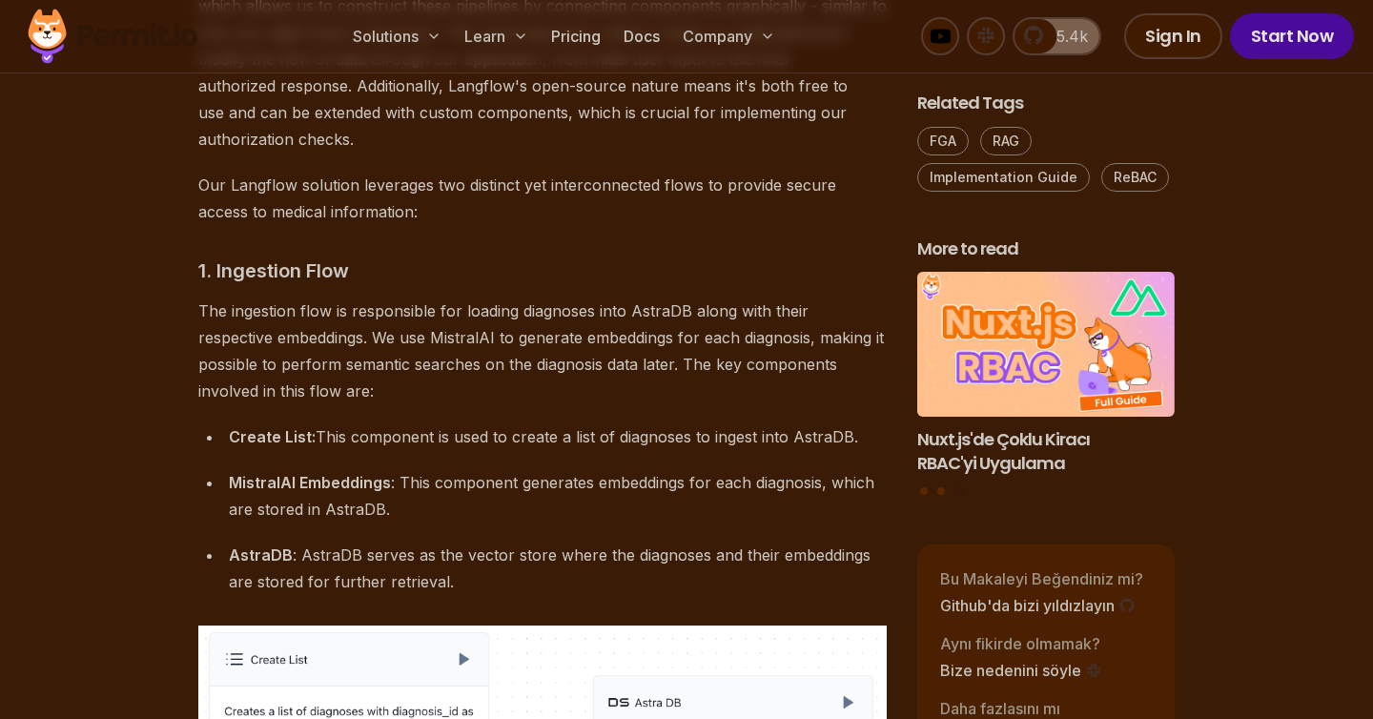
scroll to position [6190, 0]
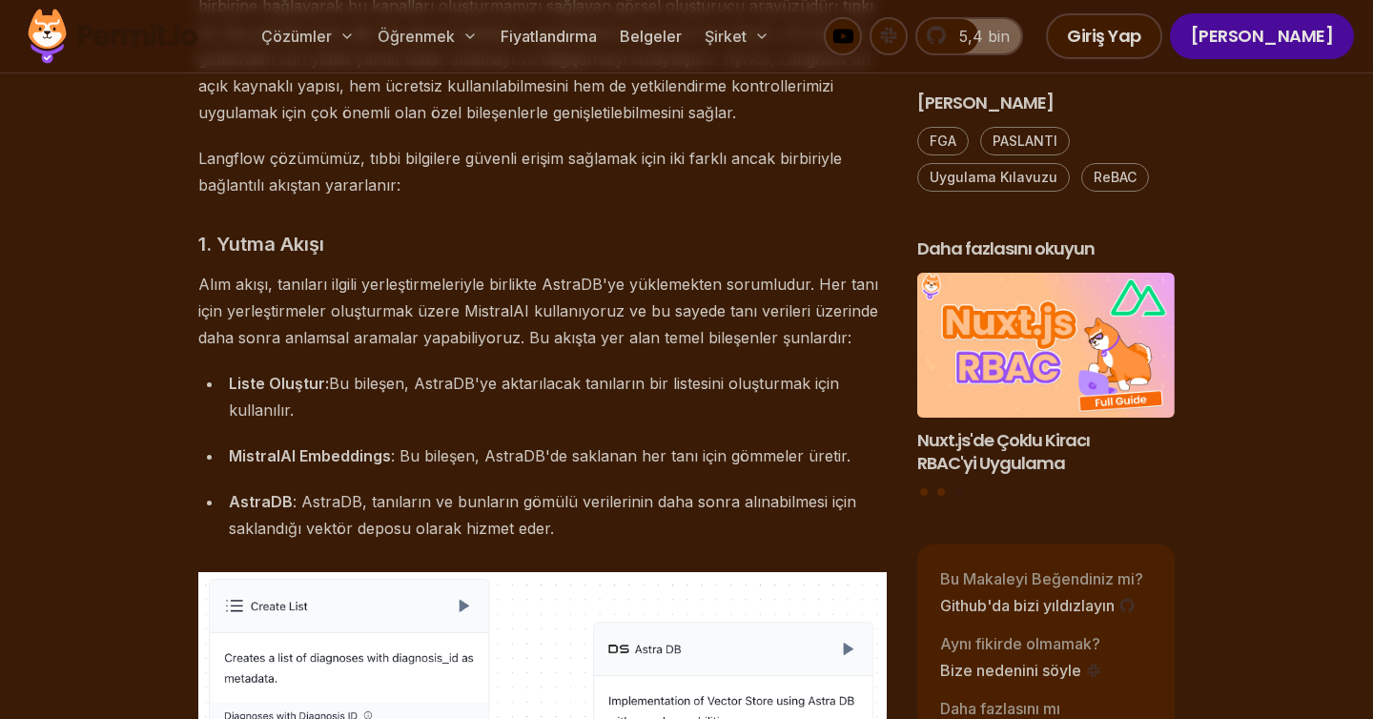
click at [714, 229] on h3 "1. Yutma Akışı" at bounding box center [542, 244] width 688 height 31
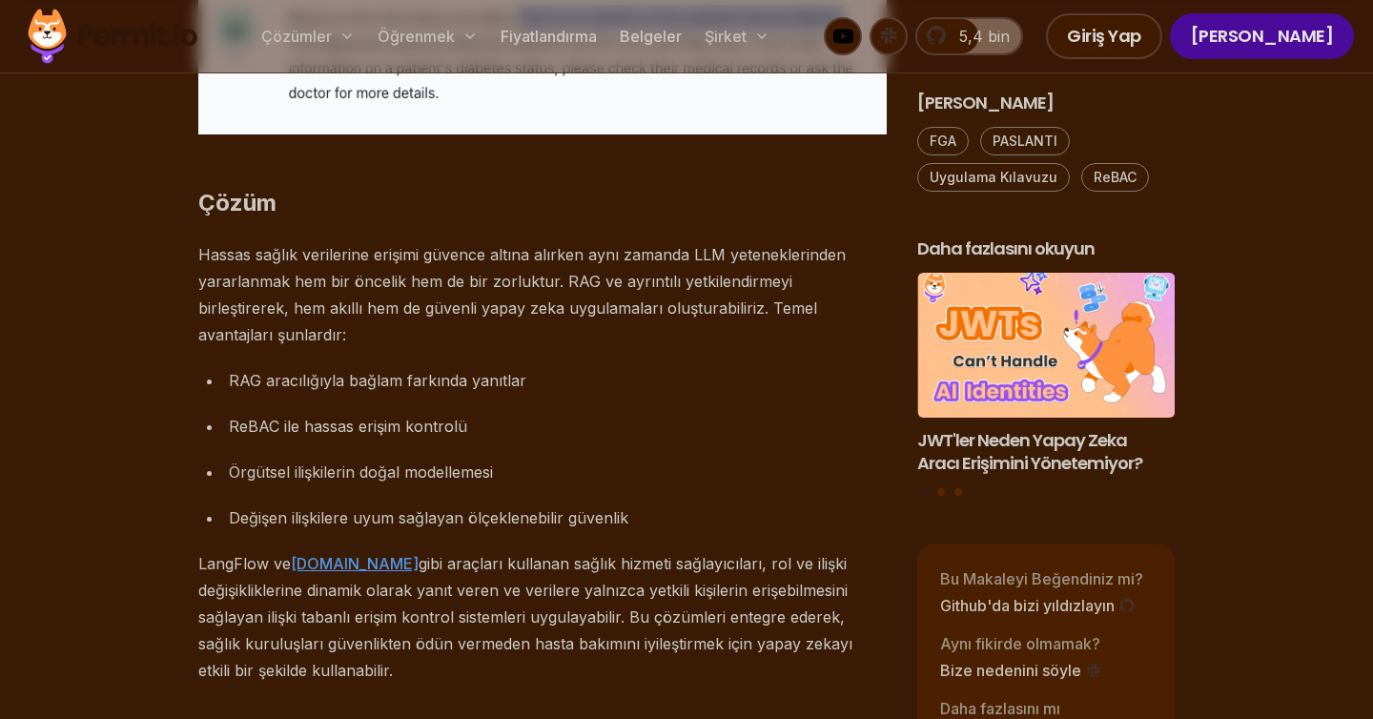
scroll to position [10588, 0]
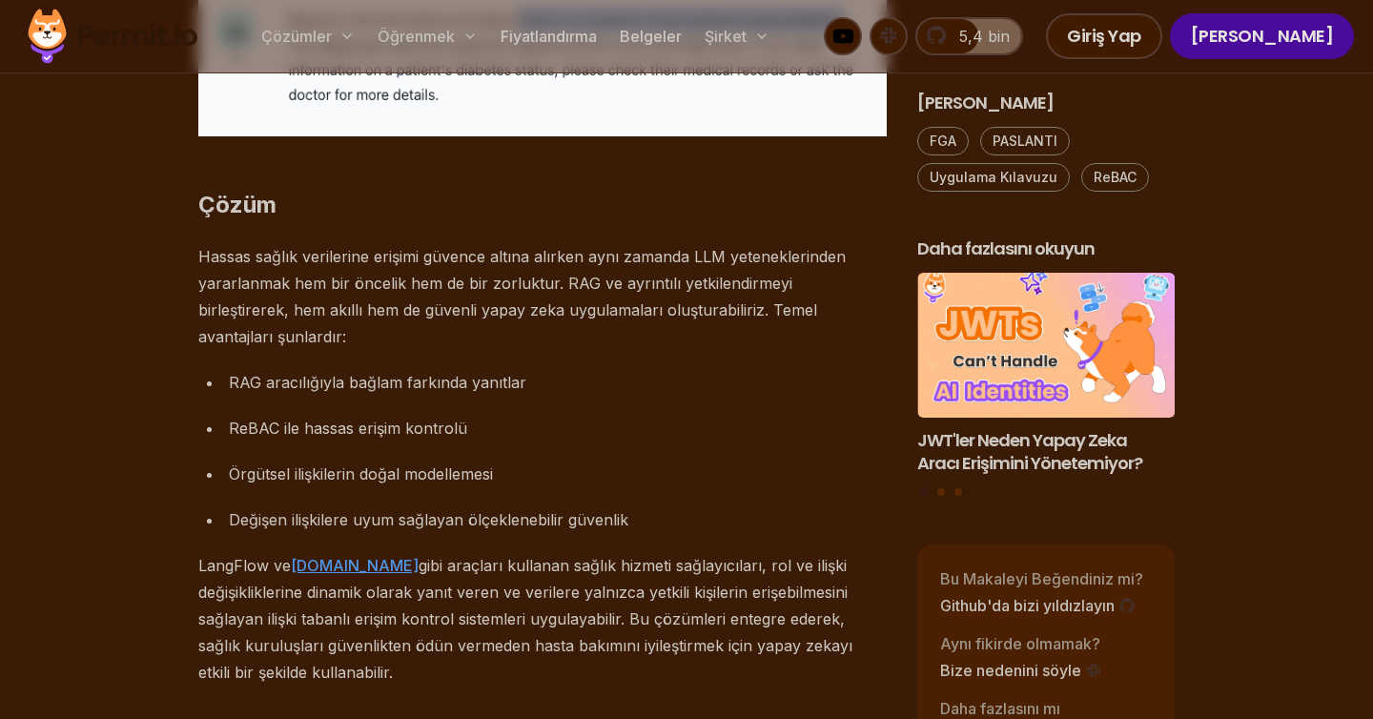
click at [542, 404] on ul "RAG aracılığıyla bağlam farkında yanıtlar ReBAC ile hassas erişim kontrolü Örgü…" at bounding box center [542, 451] width 688 height 164
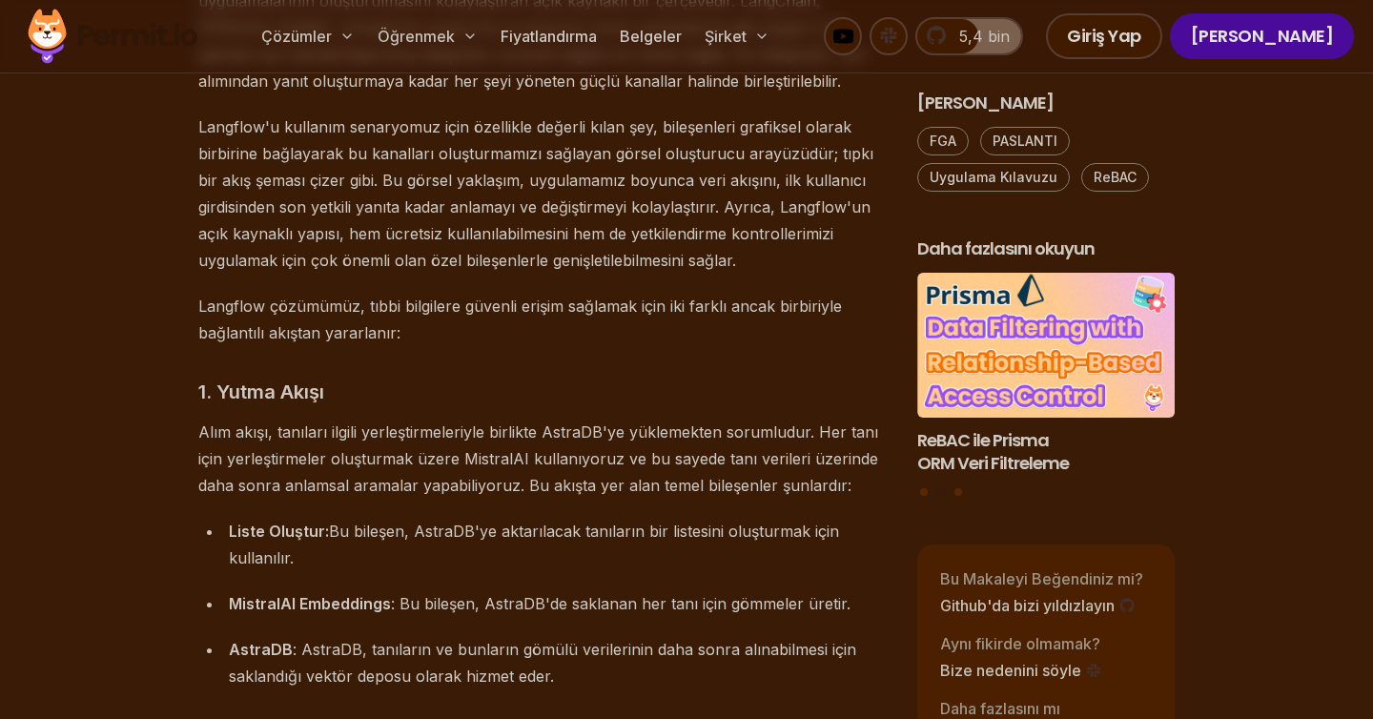
scroll to position [6163, 0]
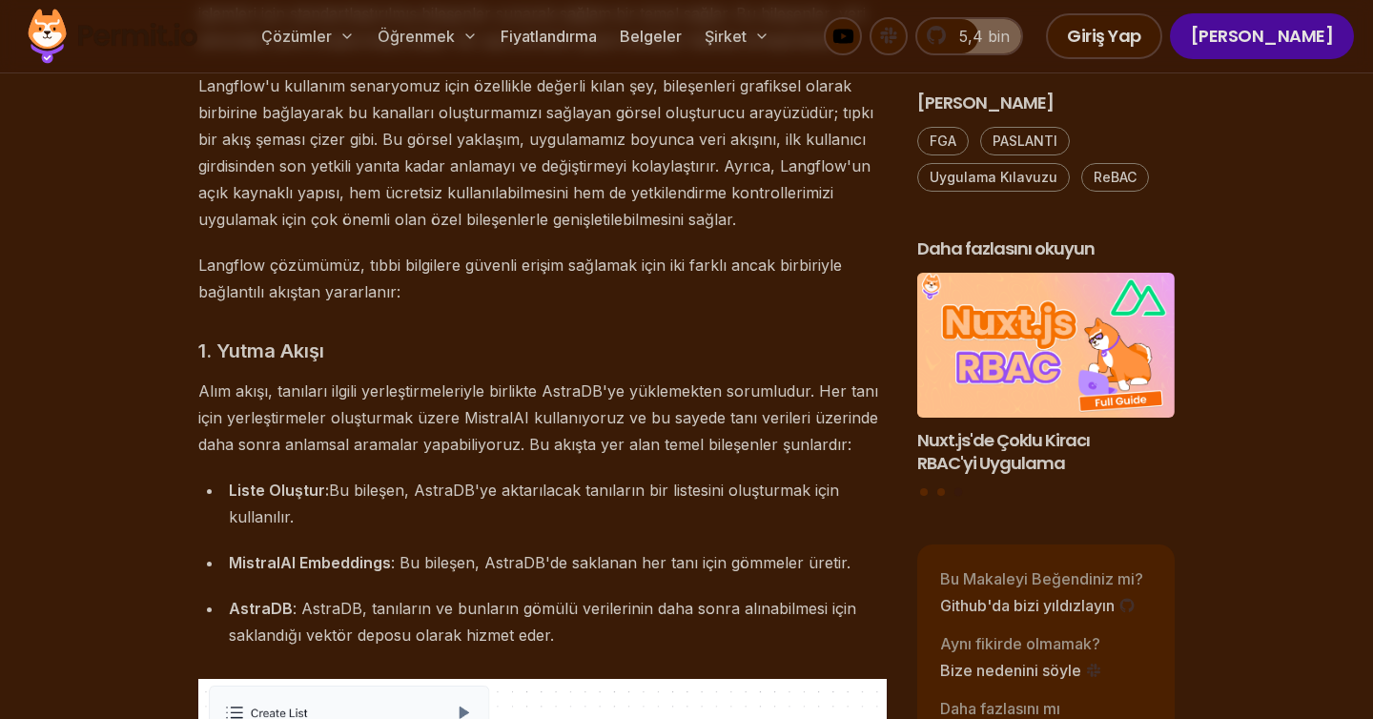
click at [564, 381] on font "Alım akışı, tanıları ilgili yerleştirmeleriyle birlikte AstraDB'ye yüklemekten …" at bounding box center [538, 417] width 680 height 72
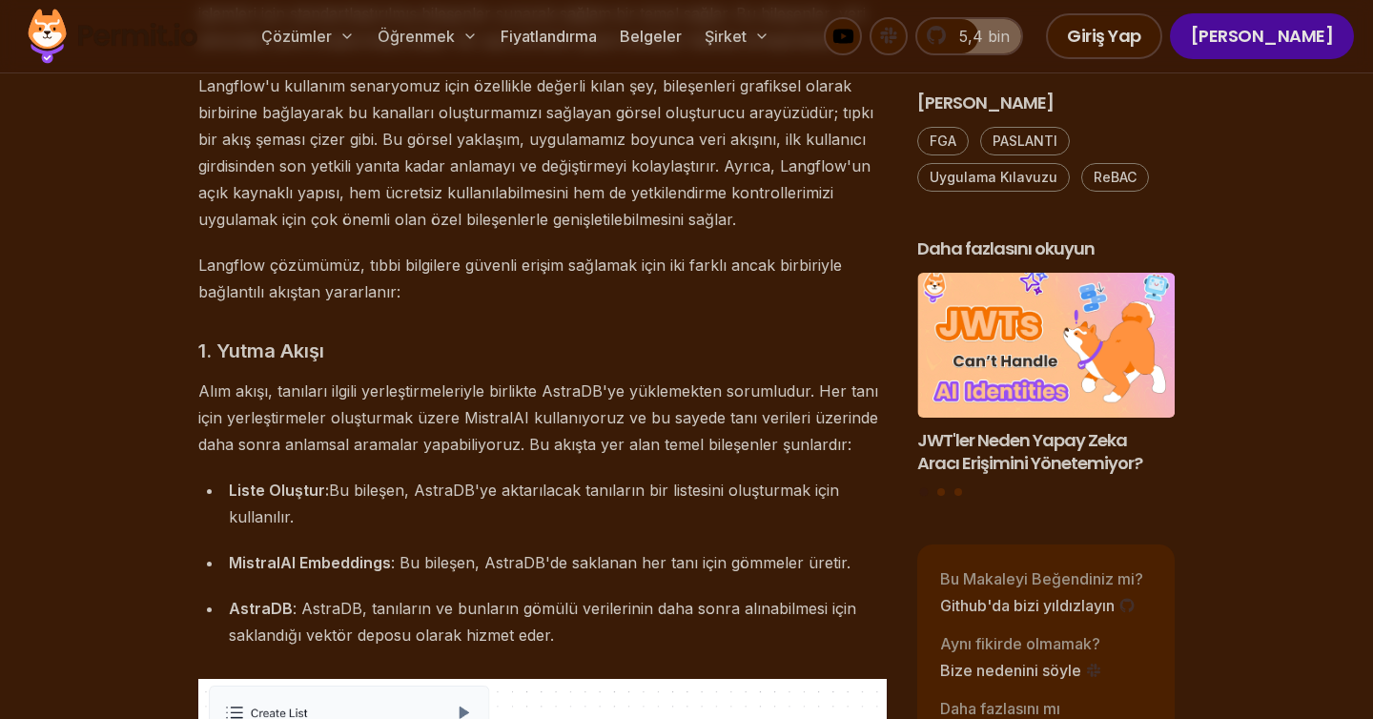
click at [659, 387] on font "Alım akışı, tanıları ilgili yerleştirmeleriyle birlikte AstraDB'ye yüklemekten …" at bounding box center [538, 417] width 680 height 72
click at [576, 381] on font "Alım akışı, tanıları ilgili yerleştirmeleriyle birlikte AstraDB'ye yüklemekten …" at bounding box center [538, 417] width 680 height 72
copy font "AstraDB'ye"
